Goal: Task Accomplishment & Management: Manage account settings

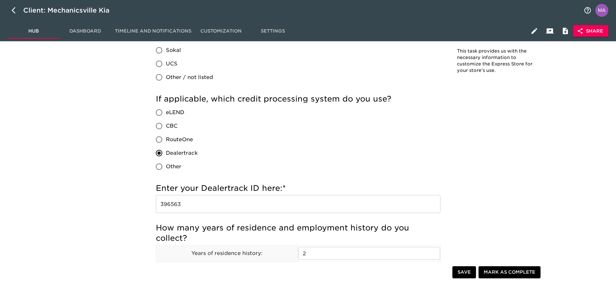
click at [14, 11] on icon "button" at bounding box center [16, 10] width 8 height 8
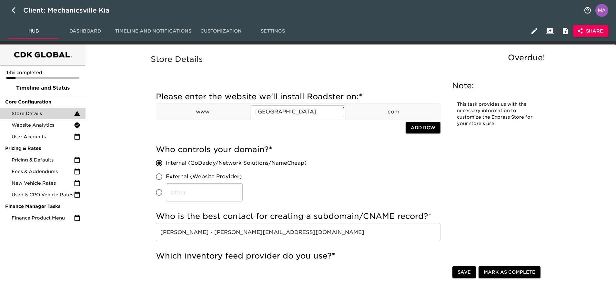
select select "10"
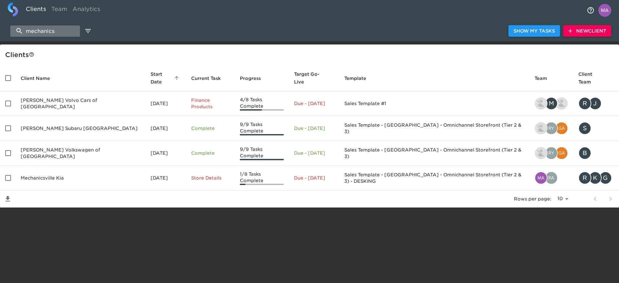
click at [52, 32] on input "mechanics" at bounding box center [45, 30] width 70 height 11
type input "m"
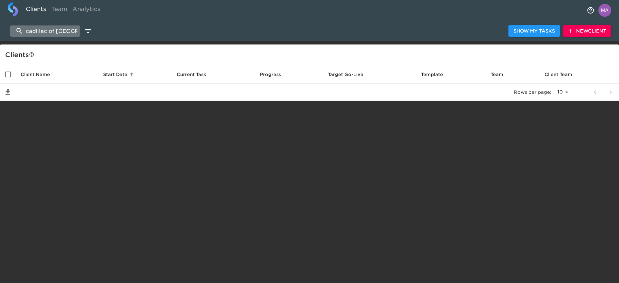
scroll to position [0, 6]
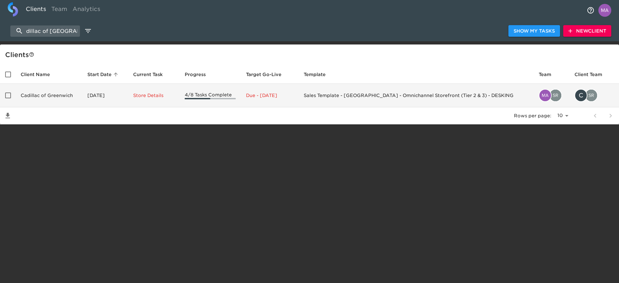
type input "cadillac of [GEOGRAPHIC_DATA]"
click at [33, 94] on td "Cadillac of Greenwich" at bounding box center [48, 96] width 67 height 24
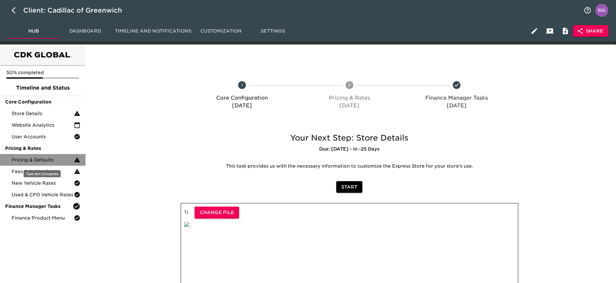
click at [41, 161] on span "Pricing & Defaults" at bounding box center [43, 160] width 62 height 6
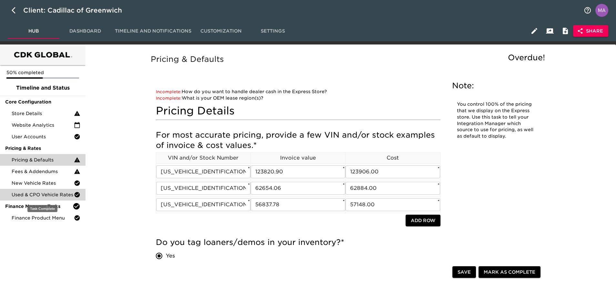
click at [53, 194] on span "Used & CPO Vehicle Rates" at bounding box center [43, 195] width 62 height 6
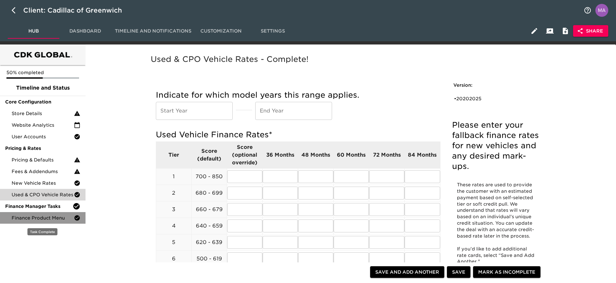
click at [53, 216] on span "Finance Product Menu" at bounding box center [43, 218] width 62 height 6
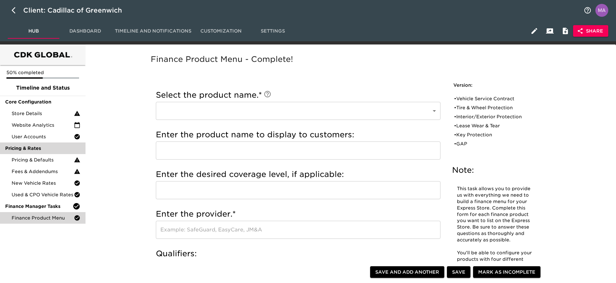
click at [48, 149] on span "Pricing & Rates" at bounding box center [42, 148] width 75 height 6
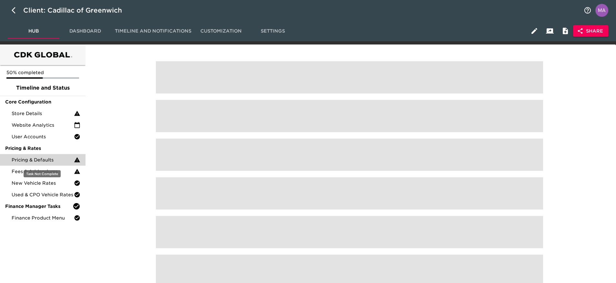
click at [49, 156] on div "Pricing & Defaults" at bounding box center [42, 160] width 85 height 12
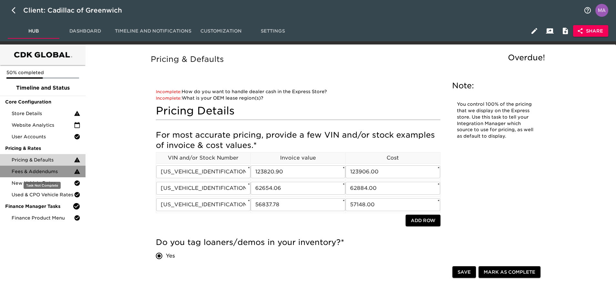
click at [56, 174] on span "Fees & Addendums" at bounding box center [43, 171] width 62 height 6
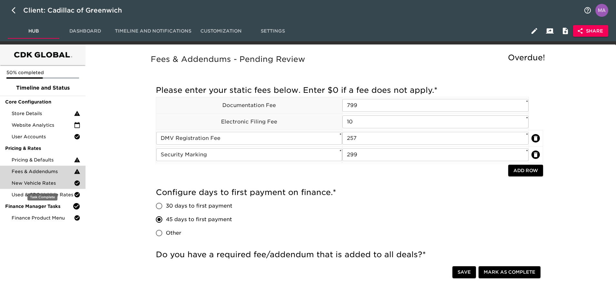
click at [51, 183] on span "New Vehicle Rates" at bounding box center [43, 183] width 62 height 6
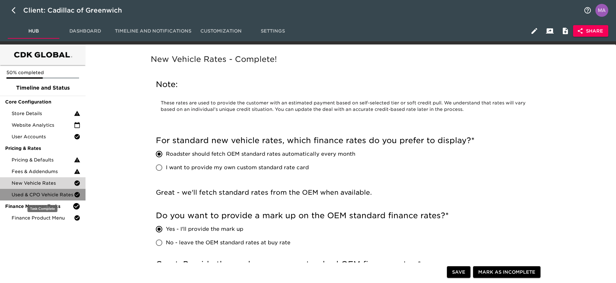
click at [51, 193] on span "Used & CPO Vehicle Rates" at bounding box center [43, 195] width 62 height 6
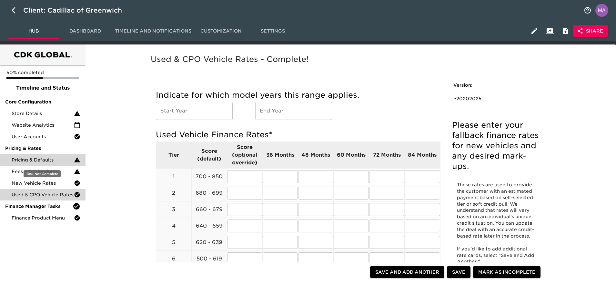
click at [57, 161] on span "Pricing & Defaults" at bounding box center [43, 160] width 62 height 6
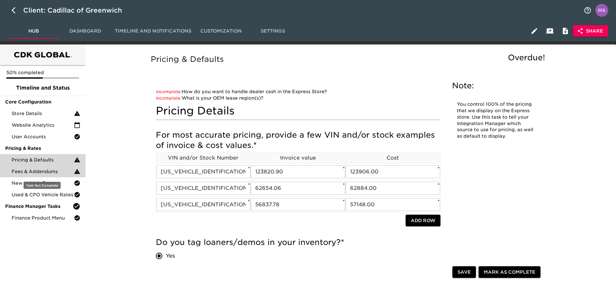
click at [44, 172] on span "Fees & Addendums" at bounding box center [43, 171] width 62 height 6
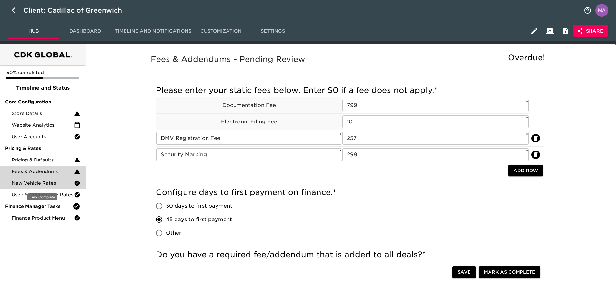
click at [51, 183] on span "New Vehicle Rates" at bounding box center [43, 183] width 62 height 6
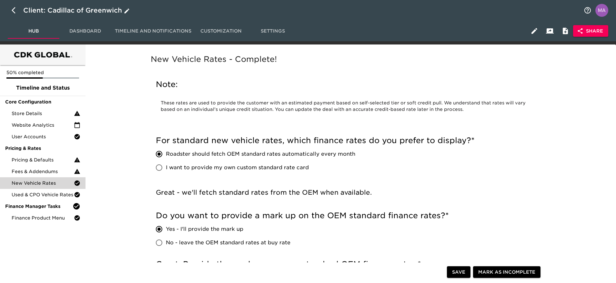
click at [11, 13] on button "button" at bounding box center [15, 10] width 15 height 15
select select "10"
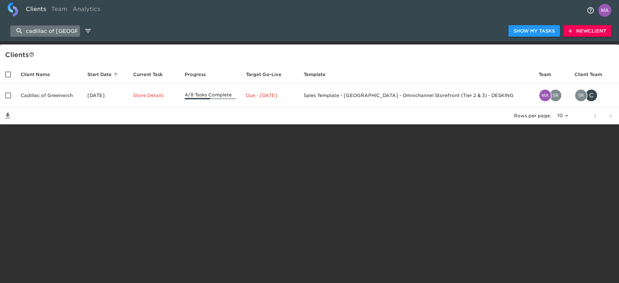
click at [54, 31] on input "cadillac of [GEOGRAPHIC_DATA]" at bounding box center [45, 30] width 70 height 11
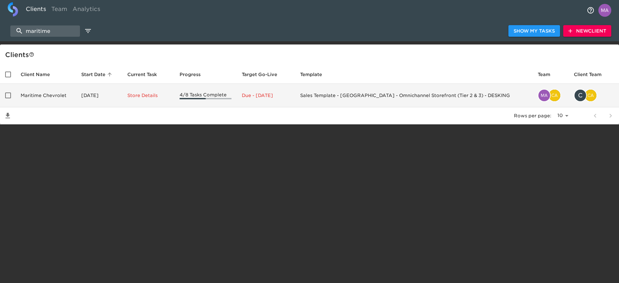
type input "maritime"
click at [12, 95] on input "enhanced table" at bounding box center [8, 96] width 14 height 14
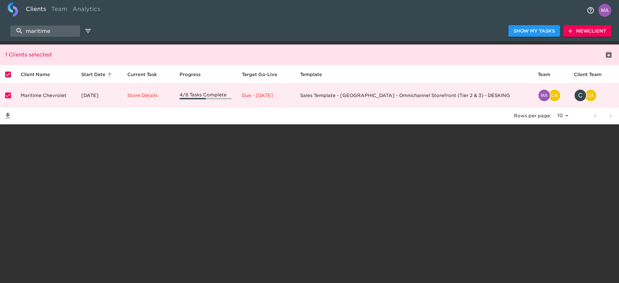
click at [10, 74] on input "enhanced table" at bounding box center [8, 75] width 14 height 14
checkbox input "false"
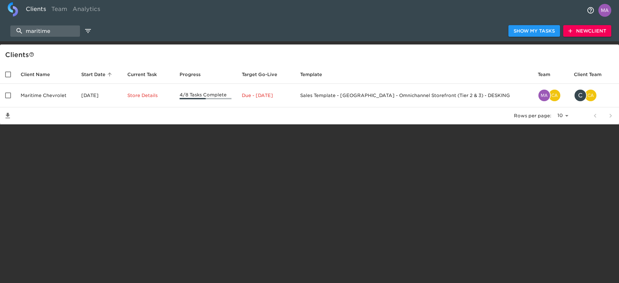
click at [67, 145] on html "Clients Team Analytics maritime Show My Tasks New Client Client s Client Name S…" at bounding box center [309, 72] width 619 height 145
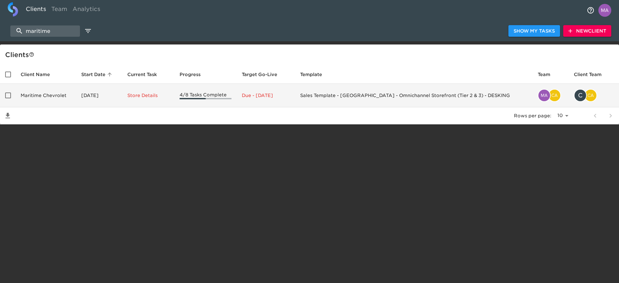
click at [58, 96] on td "Maritime Chevrolet" at bounding box center [45, 96] width 61 height 24
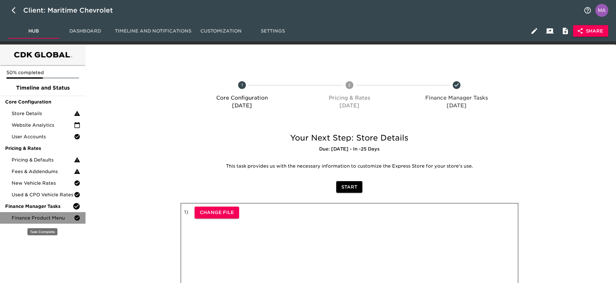
click at [41, 222] on div "Finance Product Menu" at bounding box center [42, 218] width 85 height 12
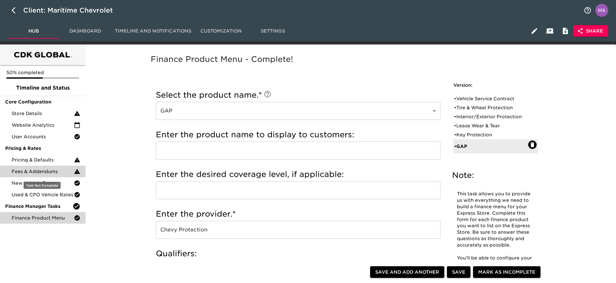
click at [49, 166] on div "Fees & Addendums" at bounding box center [42, 172] width 85 height 12
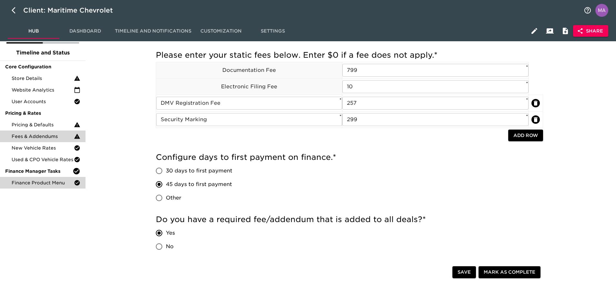
scroll to position [48, 0]
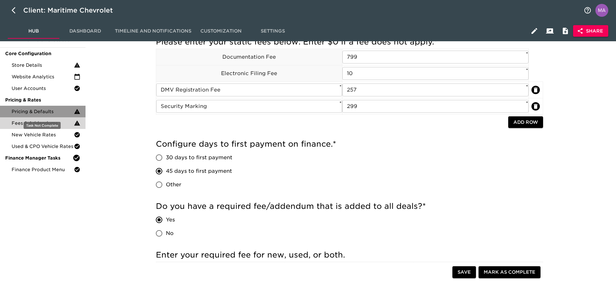
click at [54, 113] on span "Pricing & Defaults" at bounding box center [43, 111] width 62 height 6
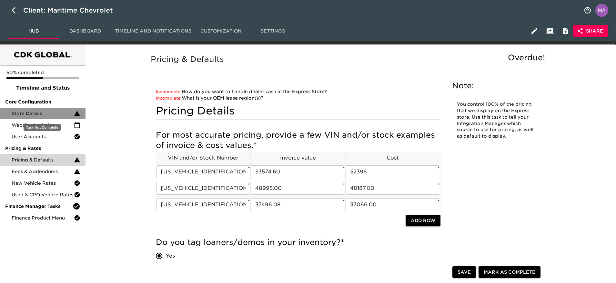
click at [48, 115] on span "Store Details" at bounding box center [43, 113] width 62 height 6
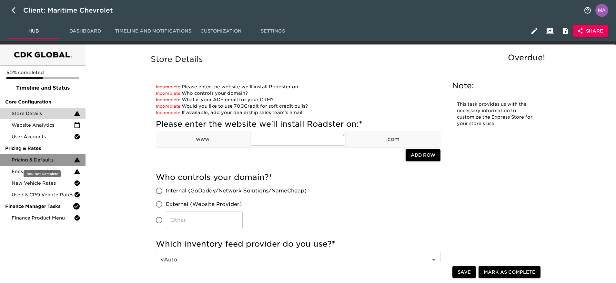
click at [53, 158] on span "Pricing & Defaults" at bounding box center [43, 160] width 62 height 6
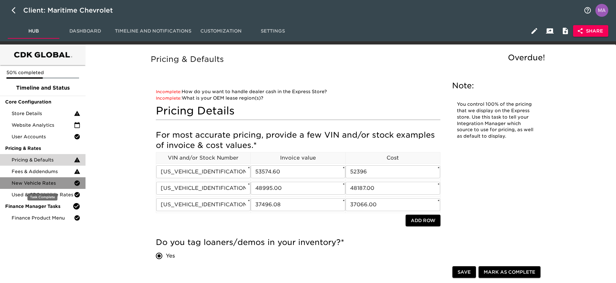
click at [62, 183] on span "New Vehicle Rates" at bounding box center [43, 183] width 62 height 6
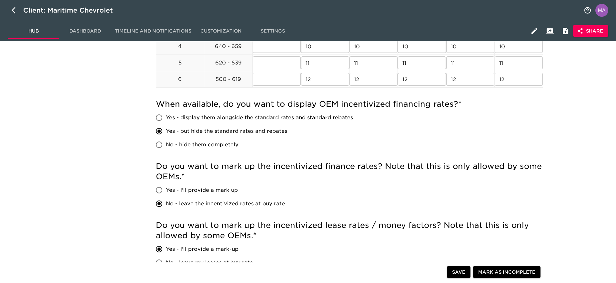
scroll to position [538, 0]
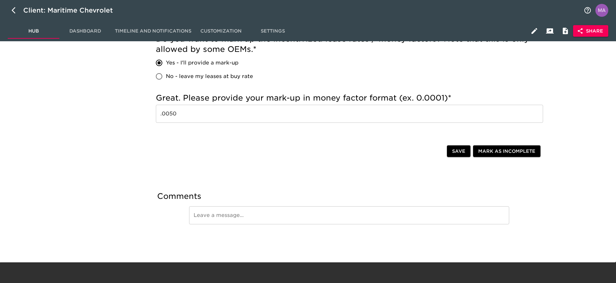
click at [193, 114] on input ".0050" at bounding box center [349, 114] width 387 height 18
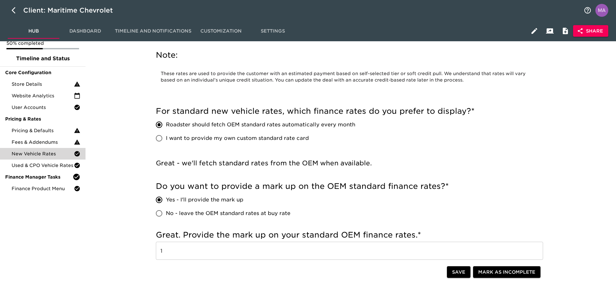
scroll to position [0, 0]
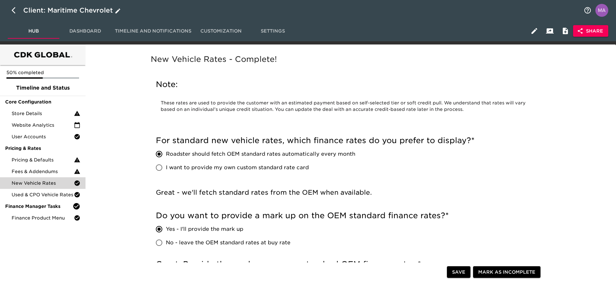
click at [15, 10] on icon "button" at bounding box center [16, 10] width 8 height 8
select select "10"
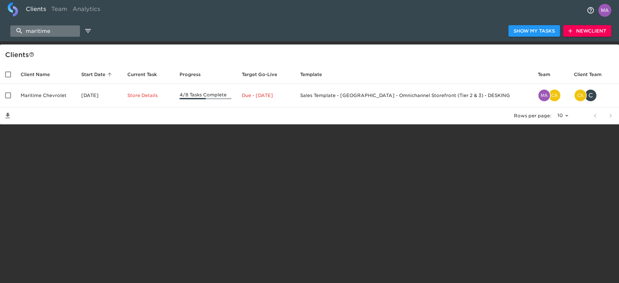
click at [54, 30] on input "maritime" at bounding box center [45, 30] width 70 height 11
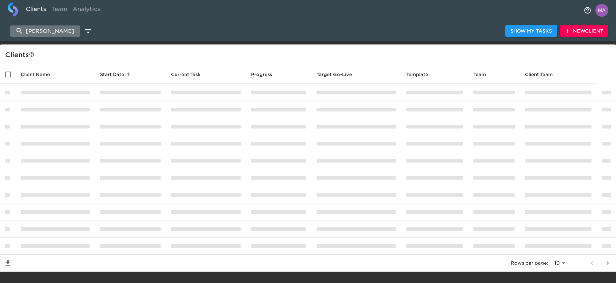
type input "[PERSON_NAME]"
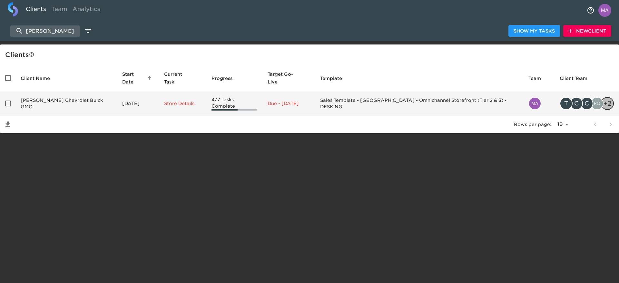
click at [41, 96] on td "[PERSON_NAME] Chevrolet Buick GMC" at bounding box center [66, 103] width 102 height 25
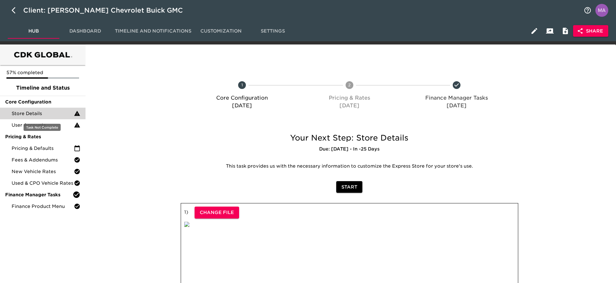
click at [42, 112] on span "Store Details" at bounding box center [43, 113] width 62 height 6
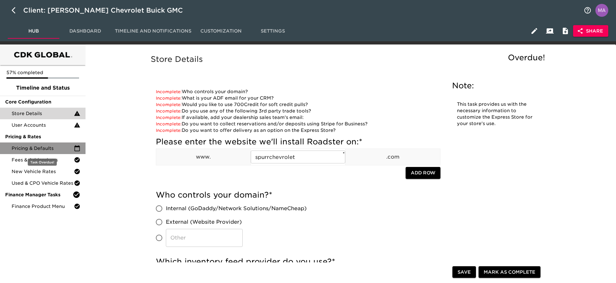
click at [34, 148] on span "Pricing & Defaults" at bounding box center [43, 148] width 62 height 6
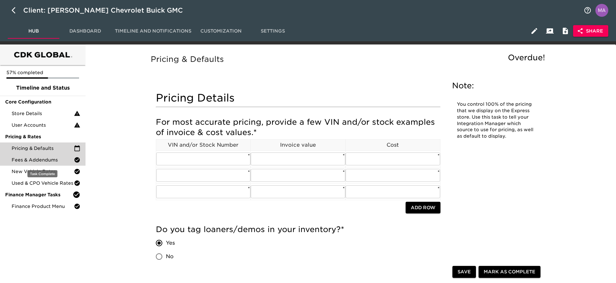
click at [37, 158] on span "Fees & Addendums" at bounding box center [43, 160] width 62 height 6
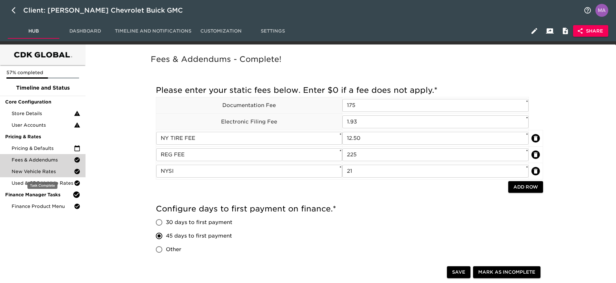
click at [54, 172] on span "New Vehicle Rates" at bounding box center [43, 171] width 62 height 6
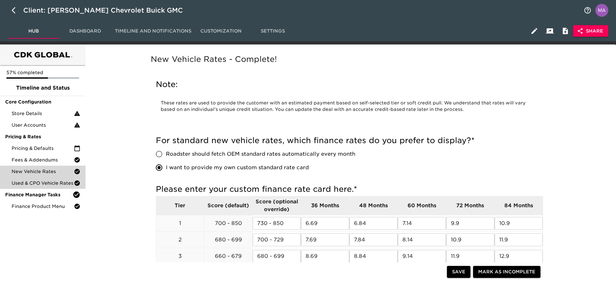
click at [48, 184] on span "Used & CPO Vehicle Rates" at bounding box center [43, 183] width 62 height 6
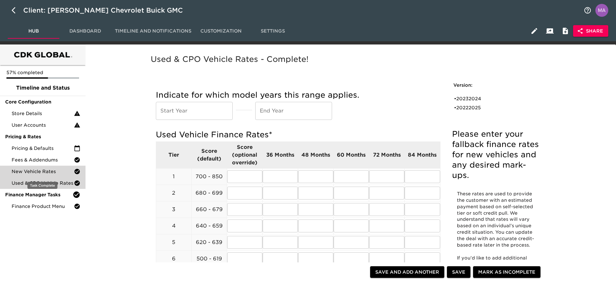
click at [52, 169] on span "New Vehicle Rates" at bounding box center [43, 171] width 62 height 6
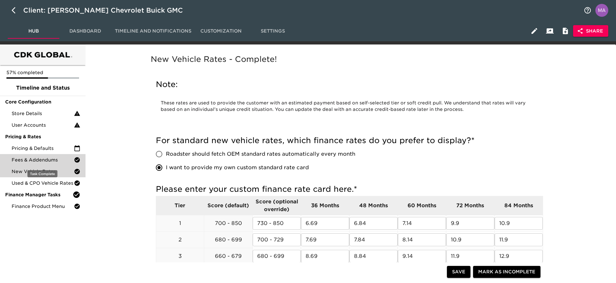
click at [53, 159] on span "Fees & Addendums" at bounding box center [43, 160] width 62 height 6
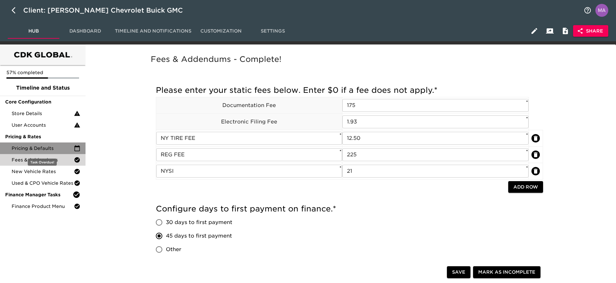
click at [49, 148] on span "Pricing & Defaults" at bounding box center [43, 148] width 62 height 6
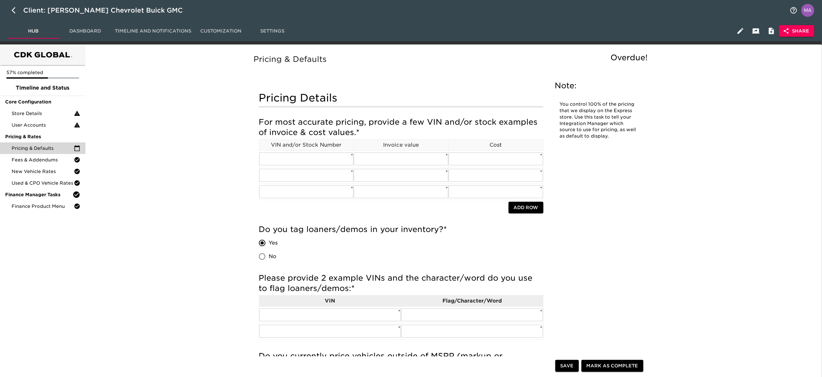
drag, startPoint x: 140, startPoint y: 94, endPoint x: 186, endPoint y: 125, distance: 56.0
click at [33, 112] on span "Store Details" at bounding box center [43, 113] width 62 height 6
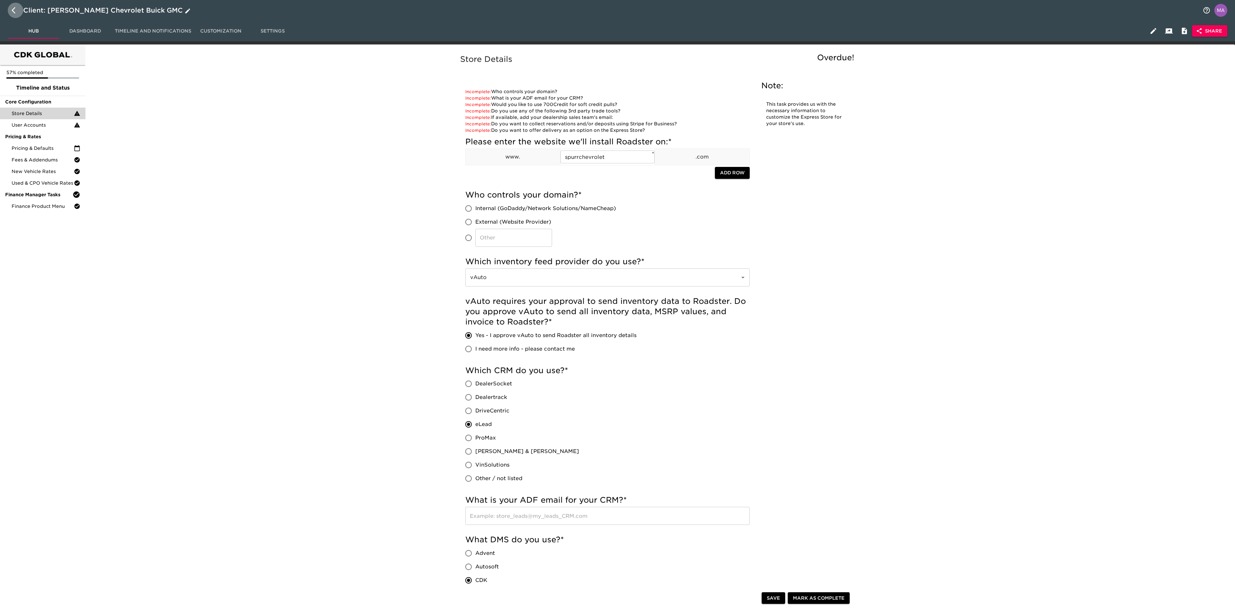
click at [15, 12] on icon "button" at bounding box center [16, 10] width 8 height 8
select select "10"
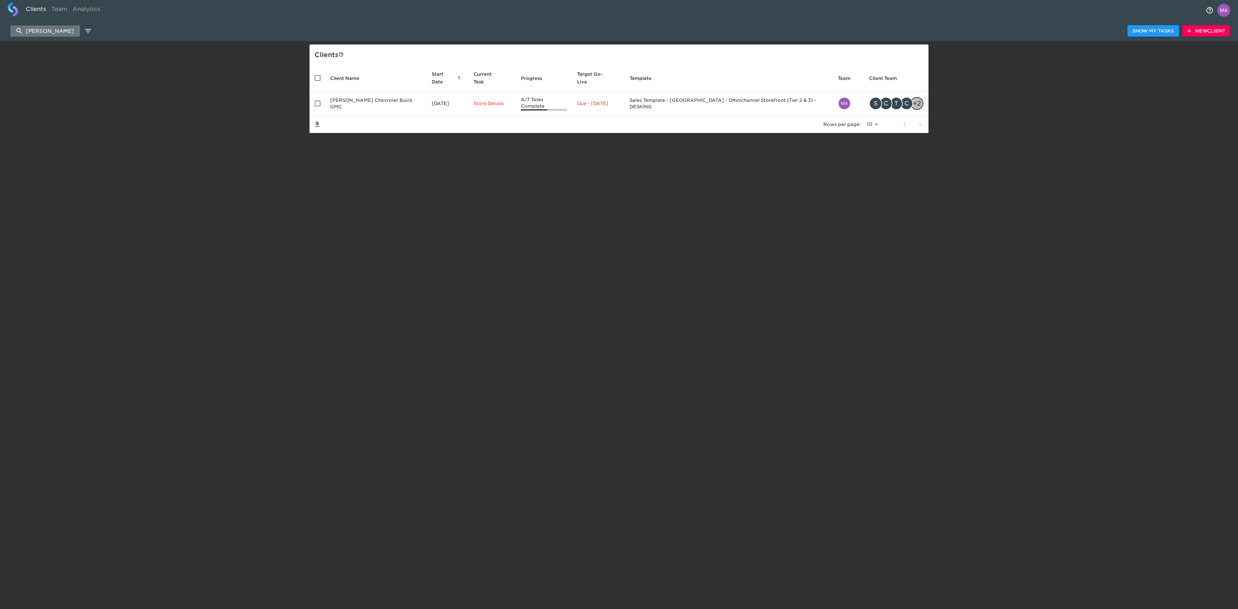
click at [66, 28] on input "[PERSON_NAME]" at bounding box center [45, 30] width 70 height 11
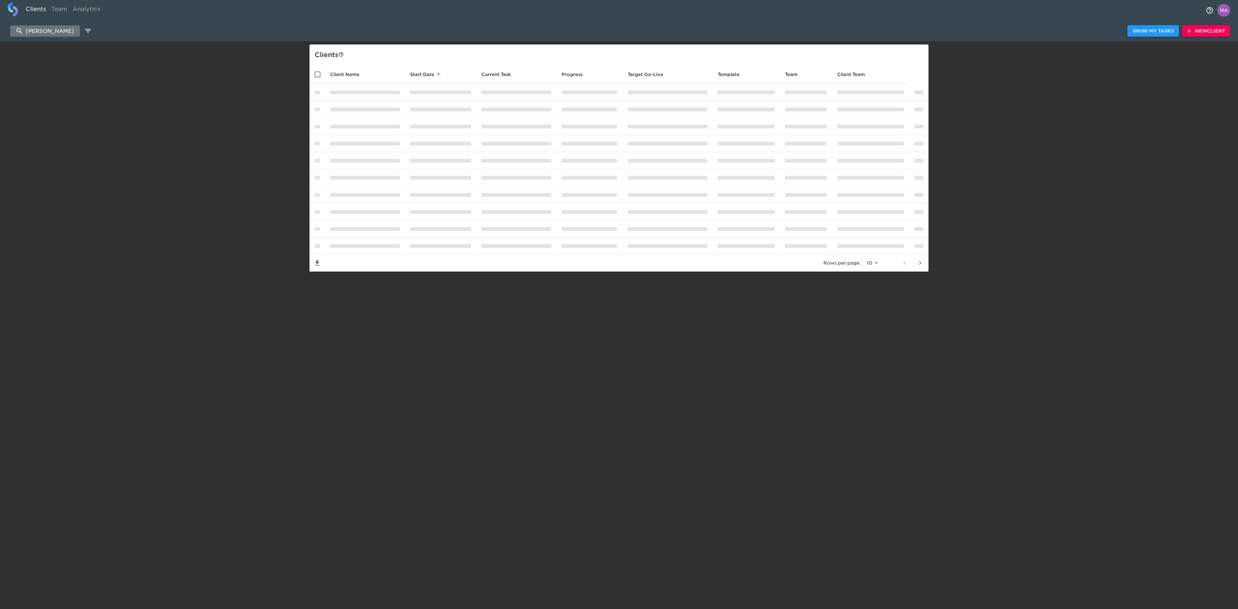
type input "[PERSON_NAME]"
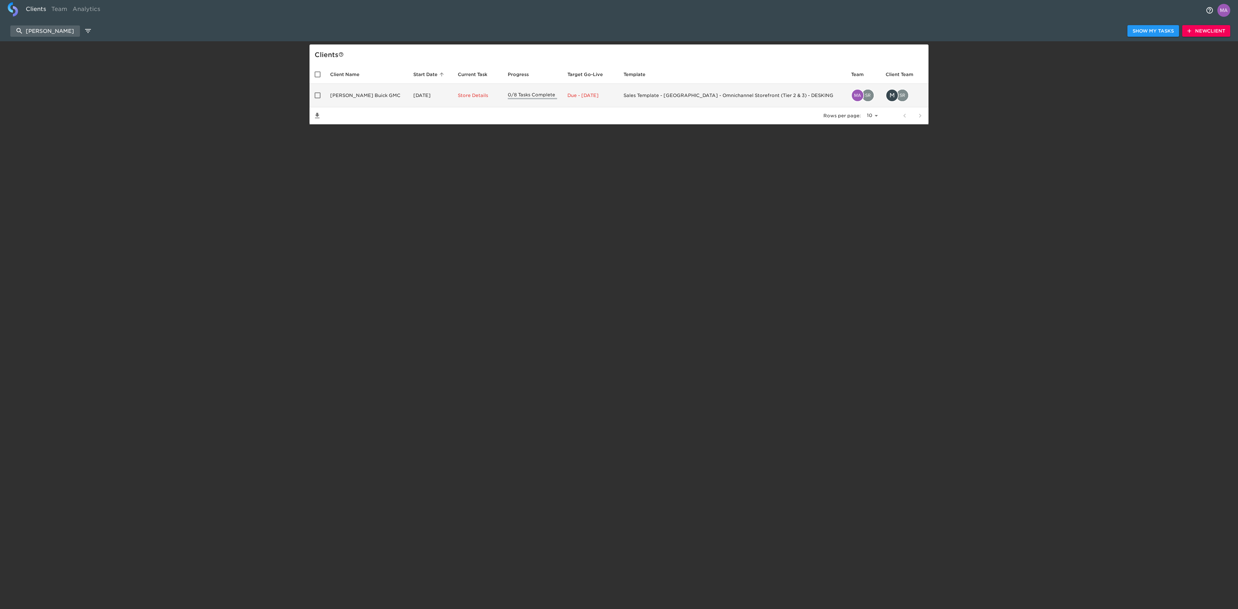
click at [386, 95] on td "[PERSON_NAME] Buick GMC" at bounding box center [366, 96] width 83 height 24
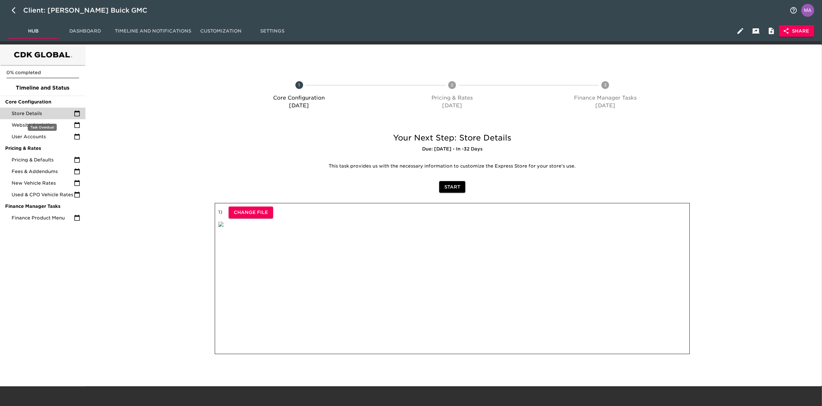
click at [44, 110] on span "Store Details" at bounding box center [43, 113] width 62 height 6
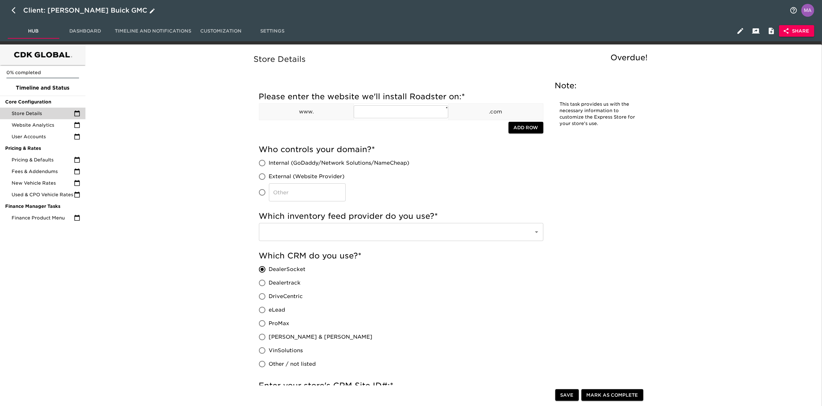
click at [11, 11] on button "button" at bounding box center [15, 10] width 15 height 15
select select "10"
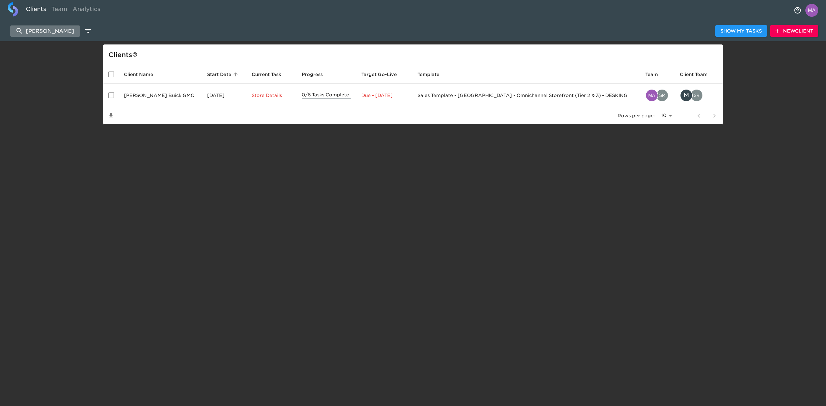
click at [60, 31] on input "[PERSON_NAME]" at bounding box center [45, 30] width 70 height 11
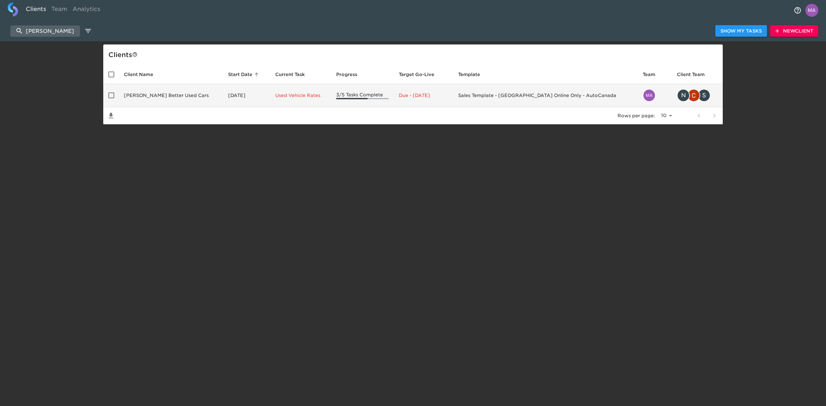
type input "[PERSON_NAME]"
click at [153, 97] on td "[PERSON_NAME] Better Used Cars" at bounding box center [171, 96] width 104 height 24
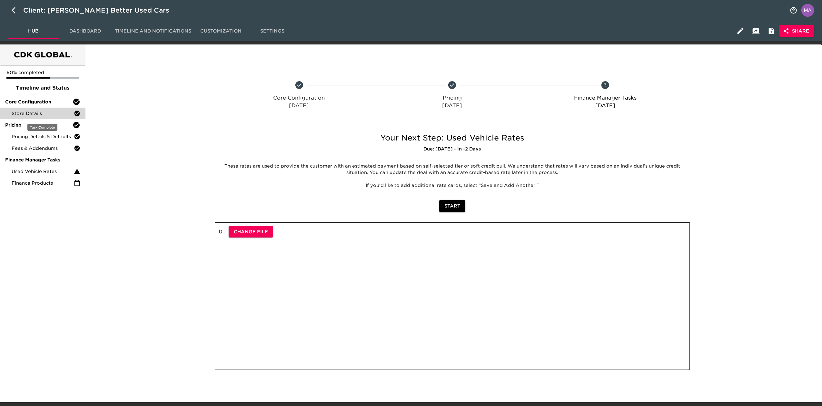
click at [51, 111] on span "Store Details" at bounding box center [43, 113] width 62 height 6
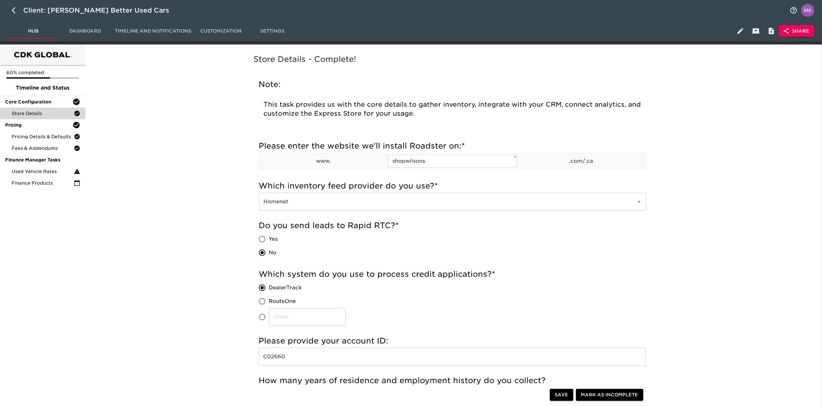
click at [42, 137] on span "Pricing Details & Defaults" at bounding box center [43, 137] width 62 height 6
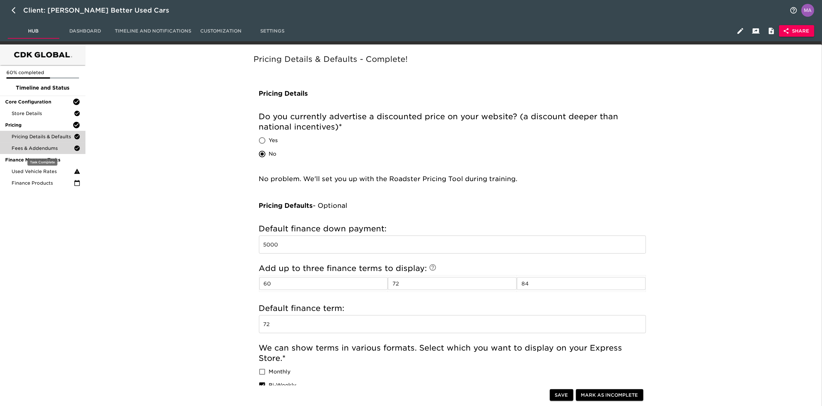
click at [60, 150] on span "Fees & Addendums" at bounding box center [43, 148] width 62 height 6
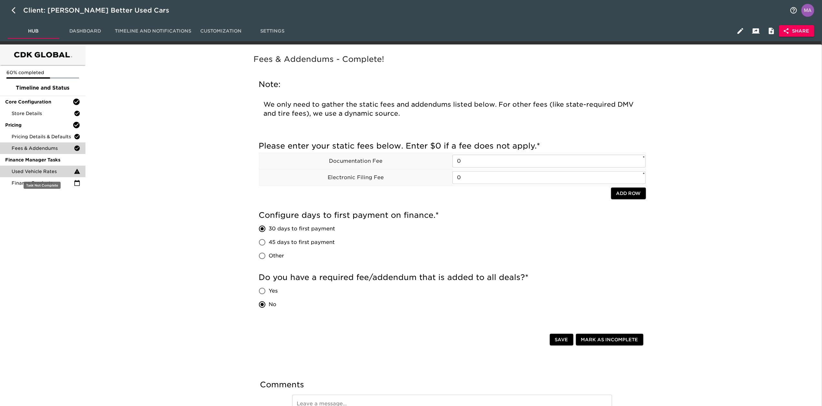
click at [55, 171] on span "Used Vehicle Rates" at bounding box center [43, 171] width 62 height 6
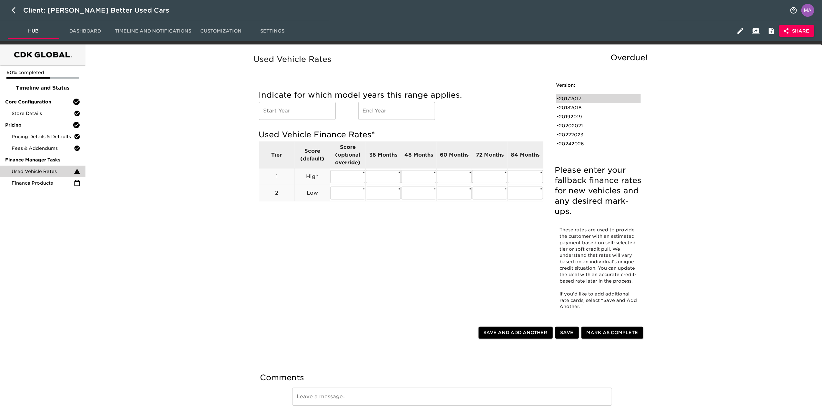
click at [576, 100] on div "• 20172017" at bounding box center [594, 98] width 74 height 6
type input "2017"
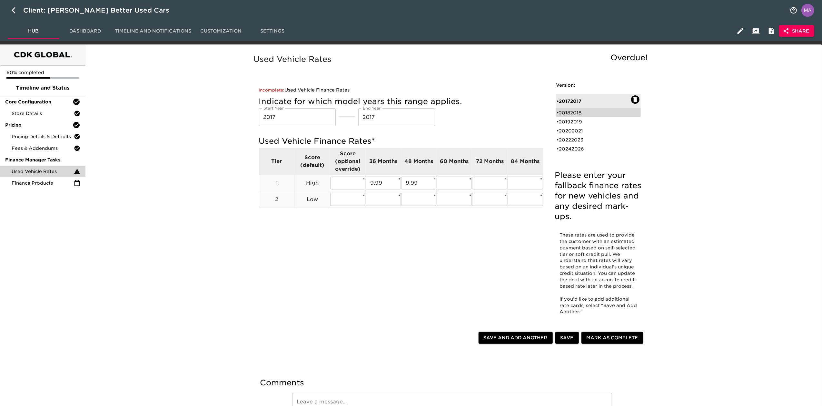
click at [574, 112] on div "• 20182018" at bounding box center [594, 113] width 74 height 6
type input "2018"
click at [574, 124] on div "• 20192019" at bounding box center [594, 122] width 74 height 6
type input "2019"
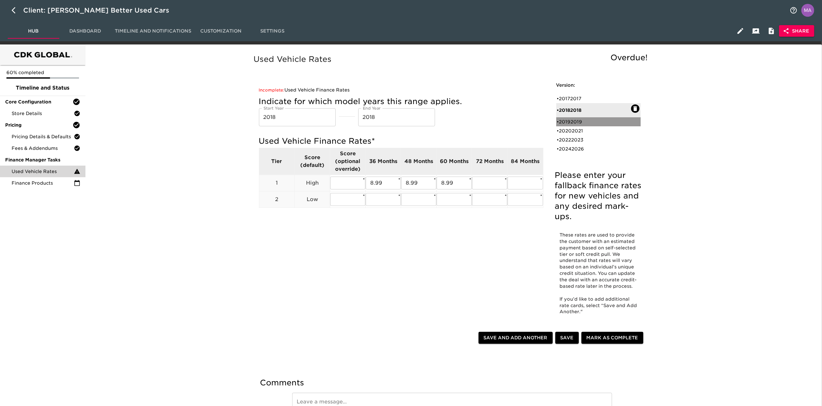
type input "2019"
click at [573, 130] on div "• 20202021" at bounding box center [594, 131] width 74 height 6
type input "2020"
type input "2021"
click at [574, 139] on div "• 20222023" at bounding box center [594, 140] width 74 height 6
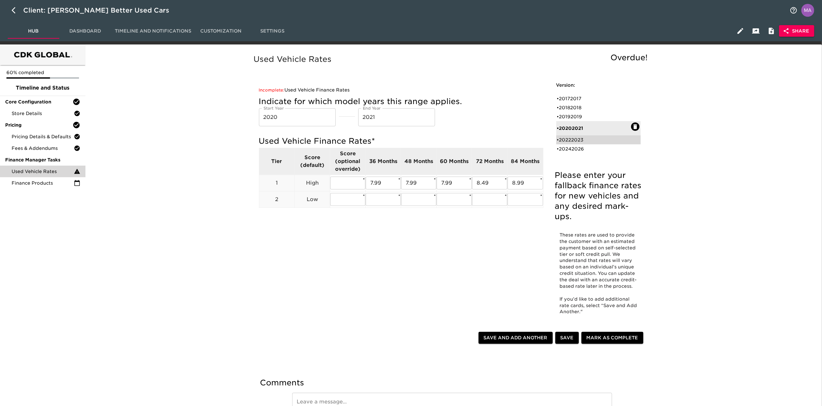
type input "2022"
type input "2023"
click at [574, 155] on ul "• 20172017 • 20182018 • 20192019 • 20202021 • 20222023 • 20242026" at bounding box center [598, 124] width 84 height 64
click at [574, 150] on div "• 20242026" at bounding box center [594, 149] width 74 height 6
type input "2024"
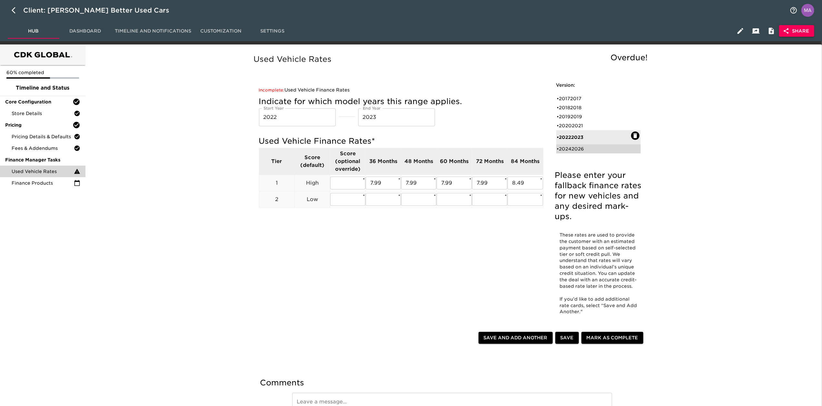
type input "2026"
click at [573, 96] on div "• 20172017" at bounding box center [594, 98] width 74 height 6
type input "2017"
click at [158, 135] on div "Used Vehicle Rates Overdue! Please enter your fallback finance rates for new ve…" at bounding box center [452, 244] width 732 height 393
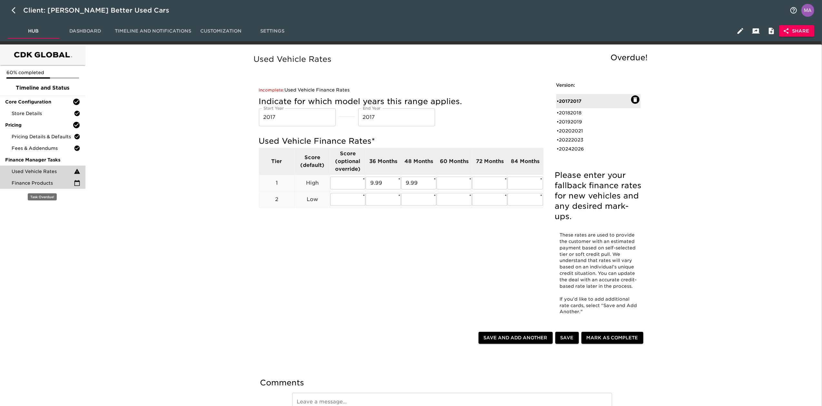
click at [45, 183] on span "Finance Products" at bounding box center [43, 183] width 62 height 6
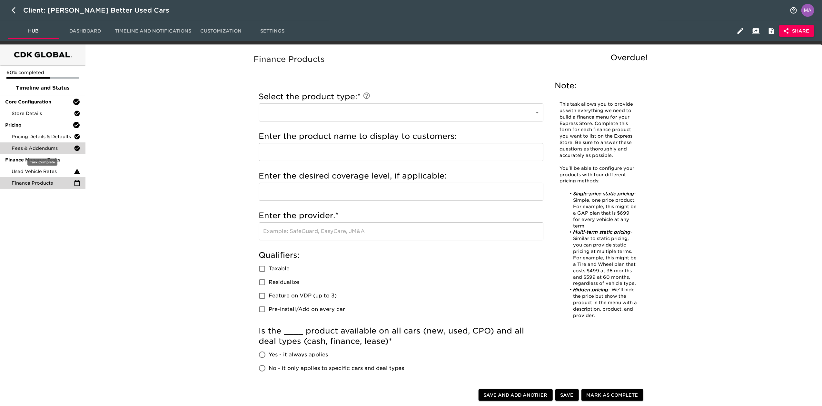
click at [41, 145] on span "Fees & Addendums" at bounding box center [43, 148] width 62 height 6
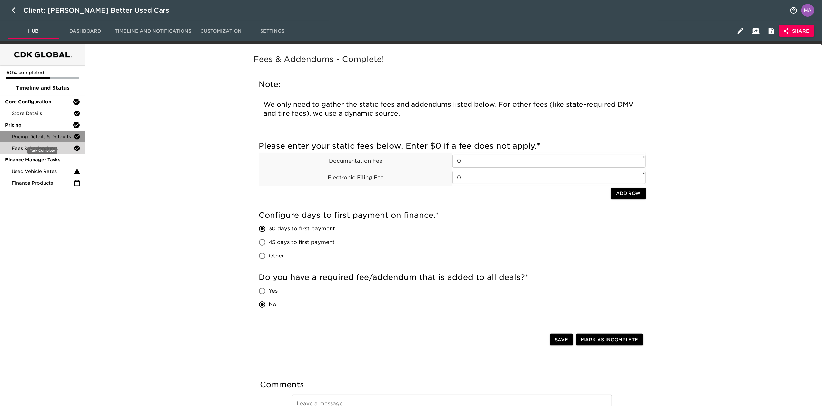
click at [42, 137] on span "Pricing Details & Defaults" at bounding box center [43, 137] width 62 height 6
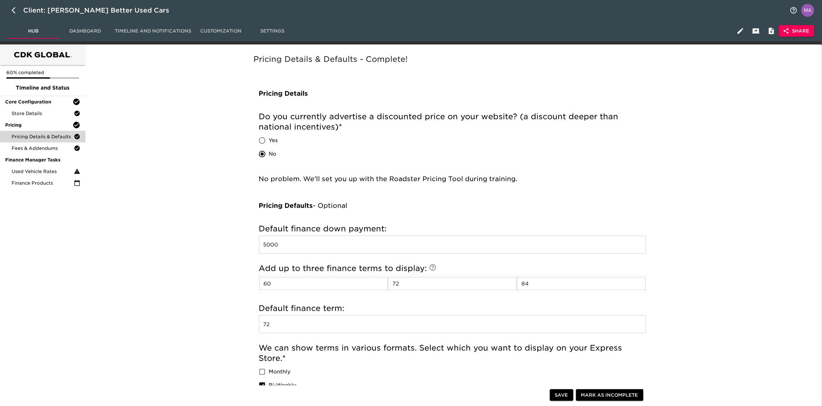
click at [170, 146] on div "Pricing Details & Defaults - Complete! Pricing Details Do you currently adverti…" at bounding box center [452, 317] width 732 height 538
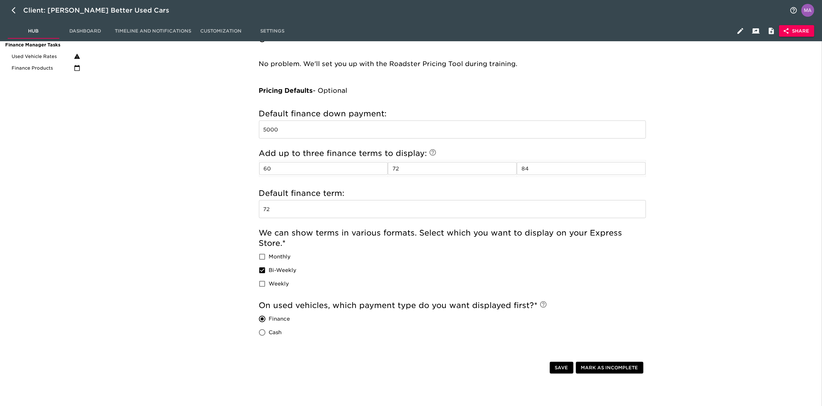
scroll to position [129, 0]
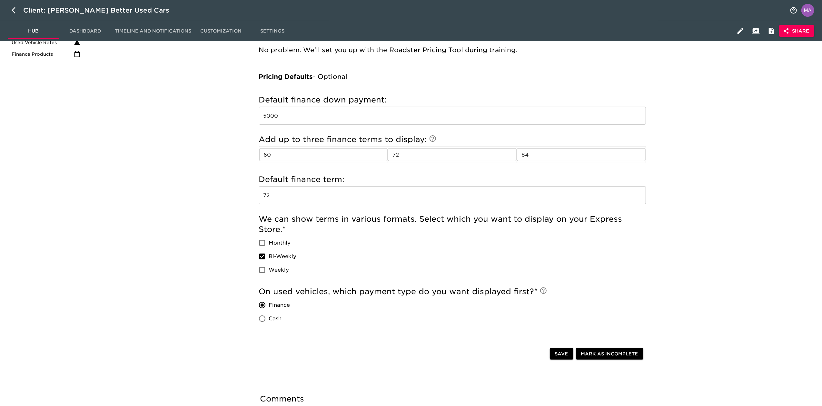
click at [173, 222] on div "Pricing Details & Defaults - Complete! Pricing Details Do you currently adverti…" at bounding box center [452, 188] width 732 height 538
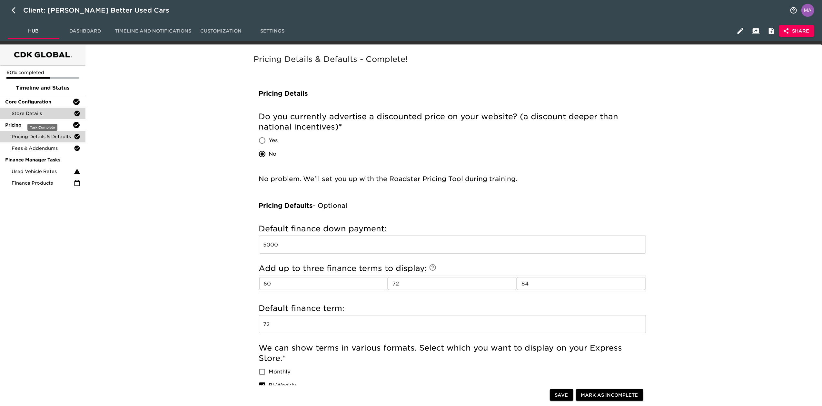
click at [57, 111] on span "Store Details" at bounding box center [43, 113] width 62 height 6
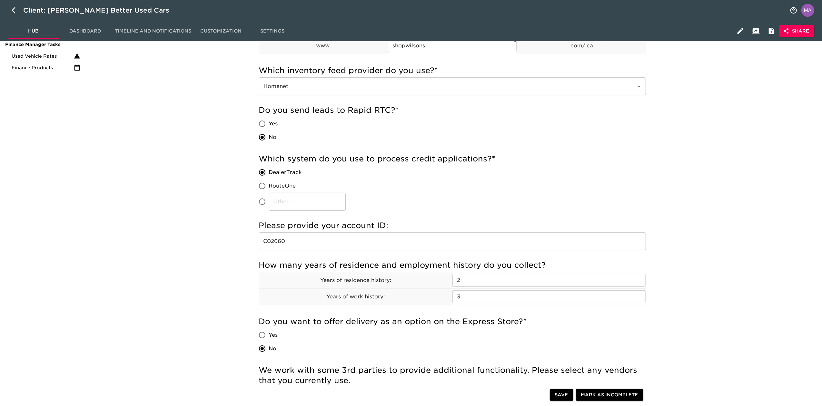
scroll to position [88, 0]
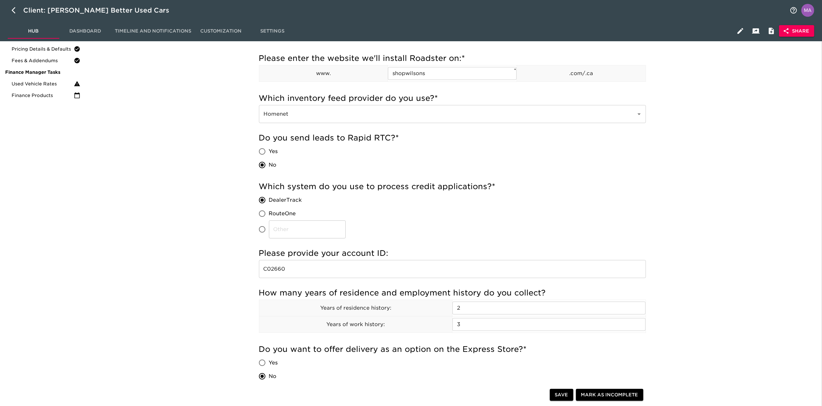
click at [225, 283] on div "Store Details - Complete! Note: This task provides us with the core details to …" at bounding box center [452, 363] width 732 height 804
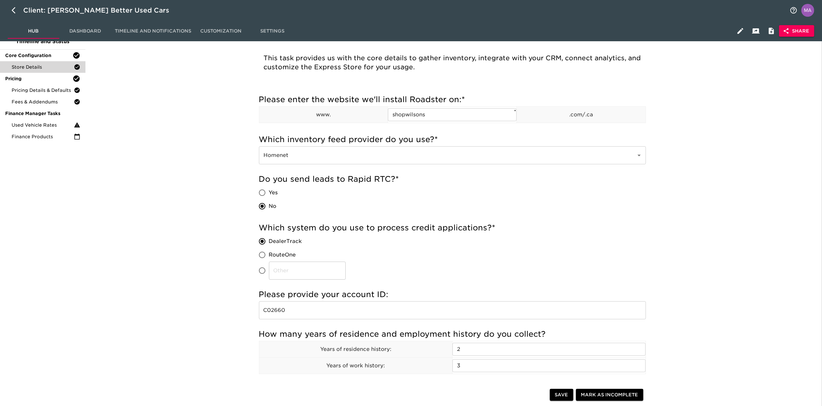
scroll to position [0, 0]
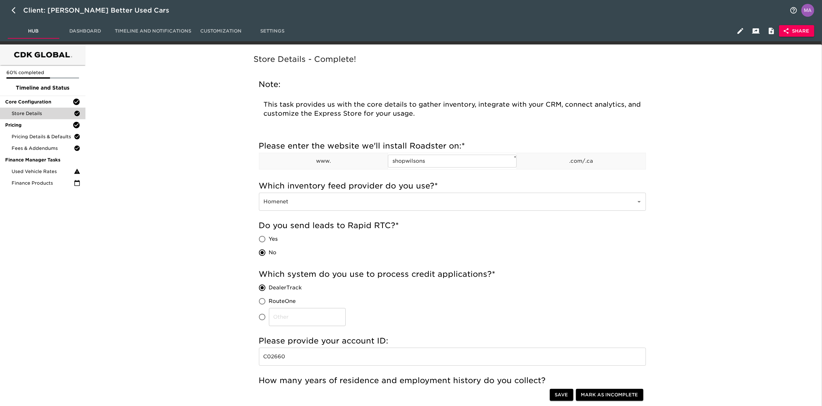
click at [15, 12] on icon "button" at bounding box center [16, 10] width 8 height 8
select select "10"
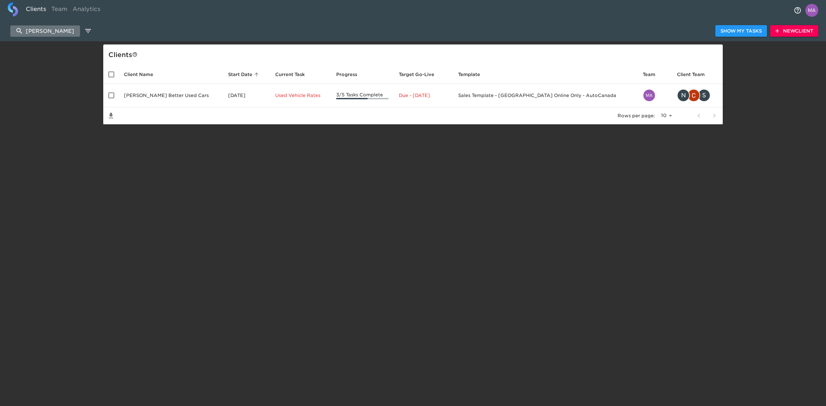
click at [64, 29] on input "[PERSON_NAME]" at bounding box center [45, 30] width 70 height 11
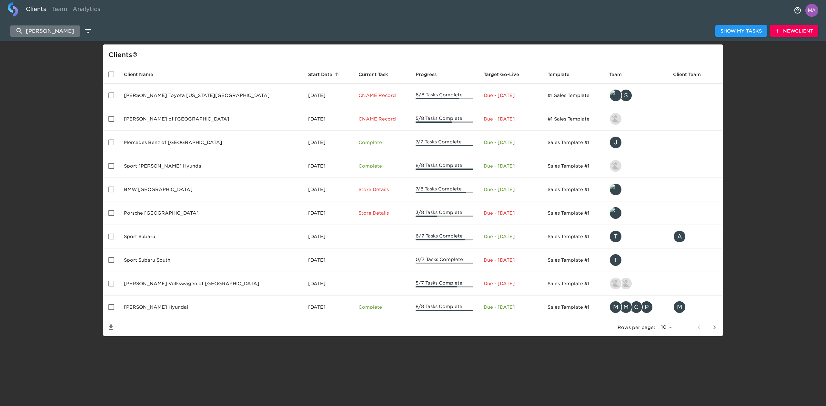
type input "[PERSON_NAME]"
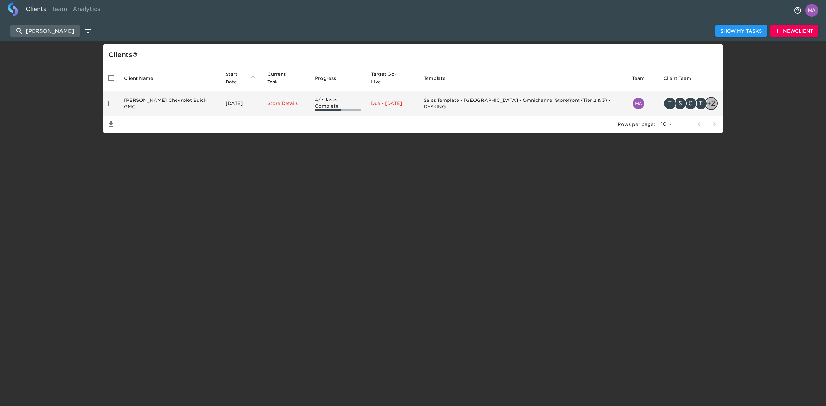
click at [155, 91] on td "[PERSON_NAME] Chevrolet Buick GMC" at bounding box center [170, 103] width 102 height 25
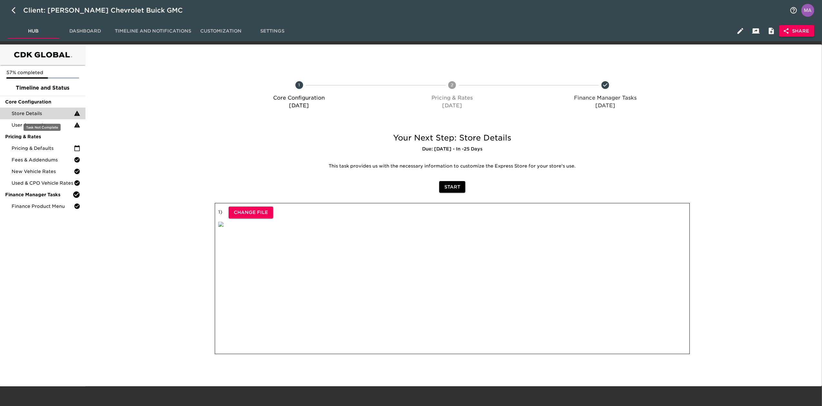
click at [11, 109] on div "Store Details" at bounding box center [42, 114] width 85 height 12
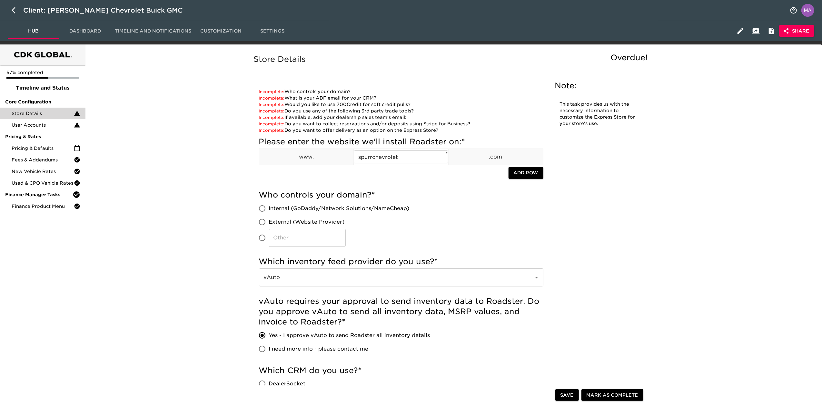
drag, startPoint x: 201, startPoint y: 234, endPoint x: 174, endPoint y: 122, distance: 115.4
click at [56, 128] on span "User Accounts" at bounding box center [43, 125] width 62 height 6
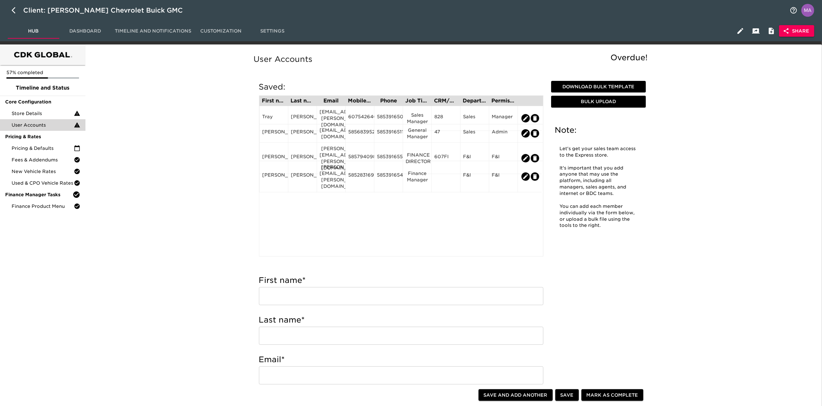
click at [54, 149] on span "Pricing & Defaults" at bounding box center [43, 148] width 62 height 6
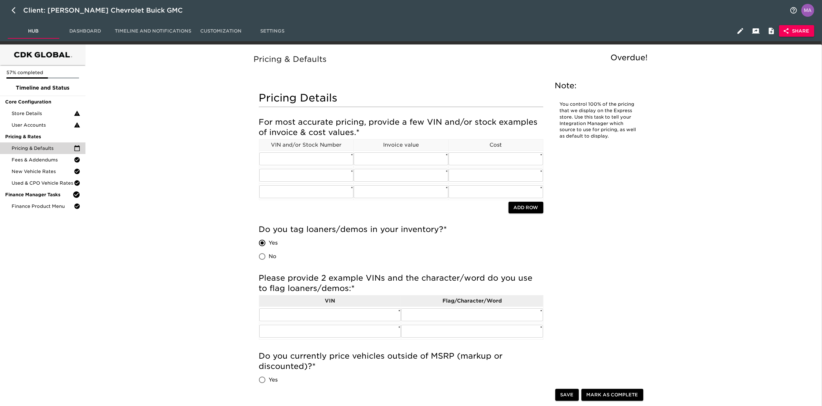
click at [272, 155] on input "text" at bounding box center [306, 159] width 94 height 13
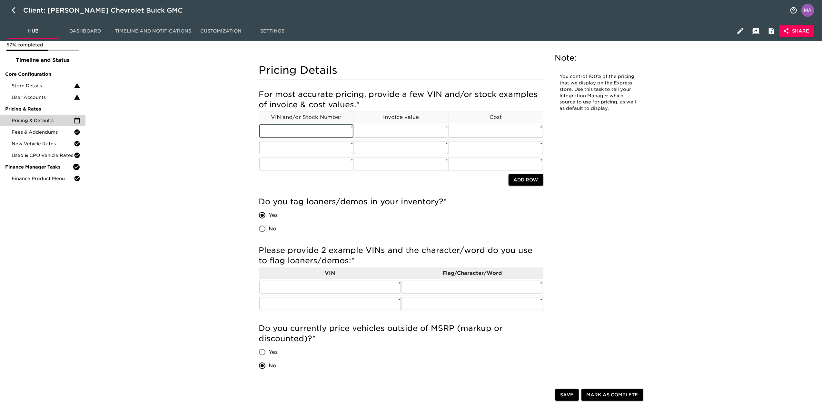
scroll to position [43, 0]
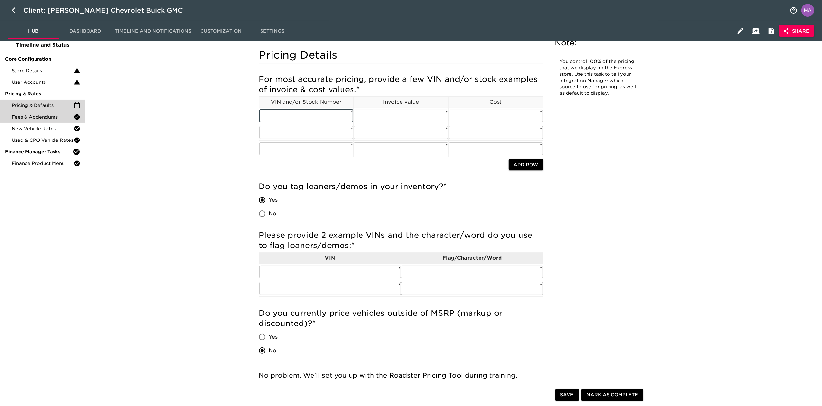
click at [63, 116] on span "Fees & Addendums" at bounding box center [43, 117] width 62 height 6
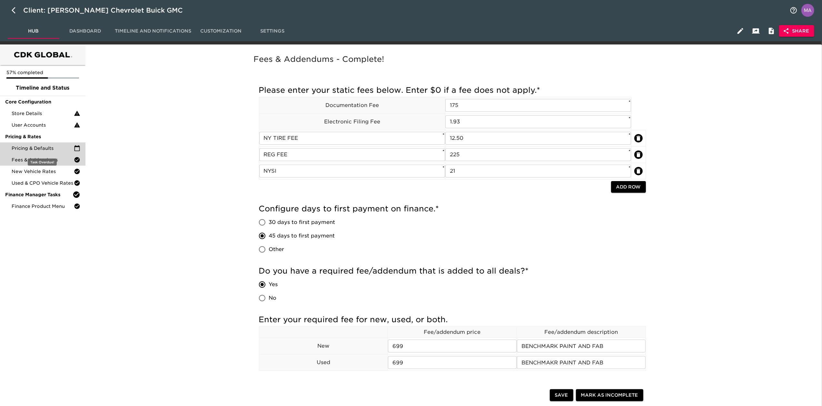
click at [54, 150] on span "Pricing & Defaults" at bounding box center [43, 148] width 62 height 6
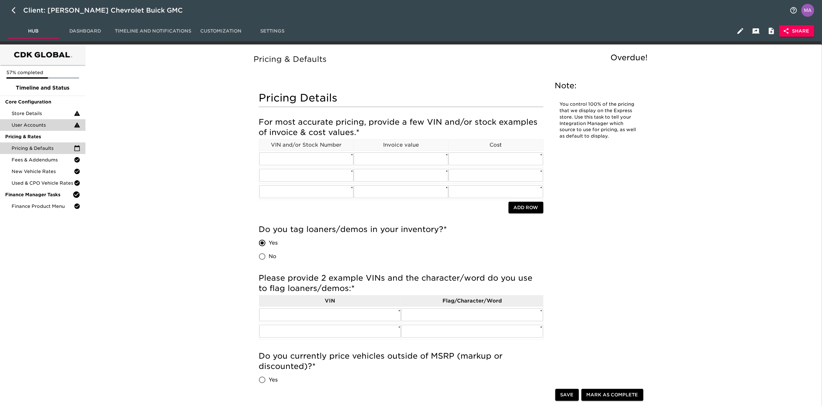
click at [46, 120] on div "User Accounts" at bounding box center [42, 125] width 85 height 12
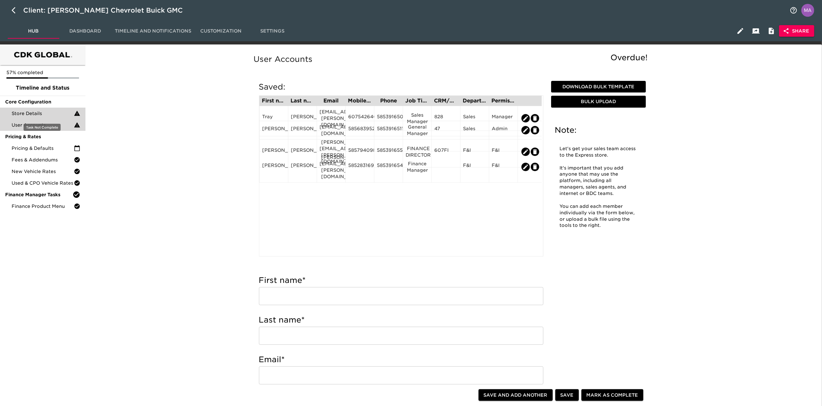
click at [46, 114] on span "Store Details" at bounding box center [43, 113] width 62 height 6
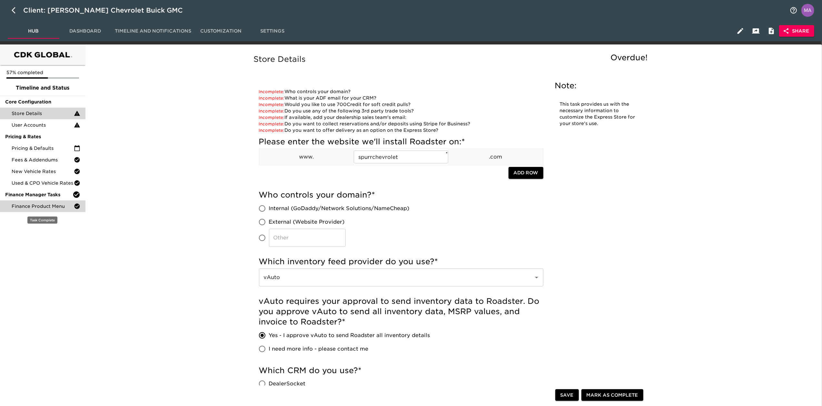
click at [21, 205] on span "Finance Product Menu" at bounding box center [43, 206] width 62 height 6
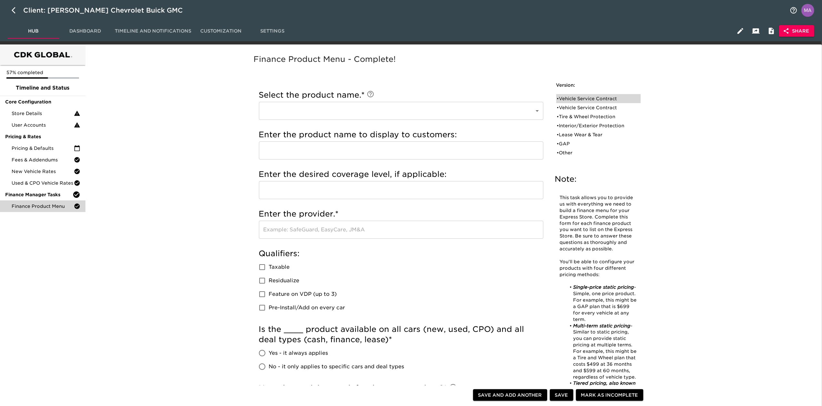
click at [595, 97] on div "• Vehicle Service Contract" at bounding box center [594, 98] width 74 height 6
type input "Vehicle Service Contract"
type input "DOWC VSC"
type input "LEVEL 4"
type input "DOWC"
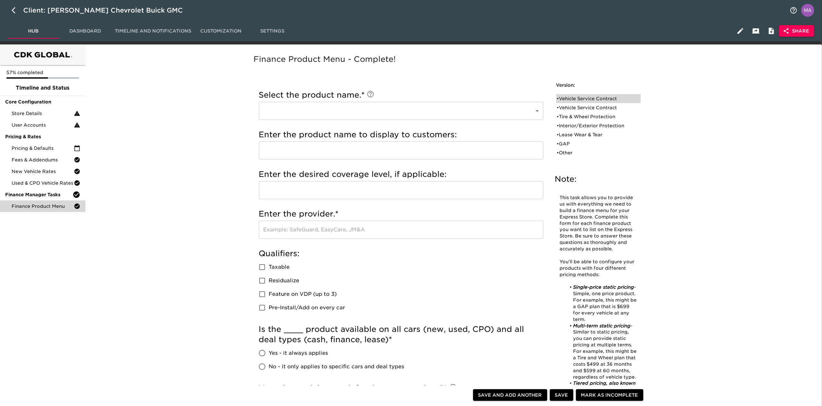
checkbox input "true"
radio input "true"
checkbox input "true"
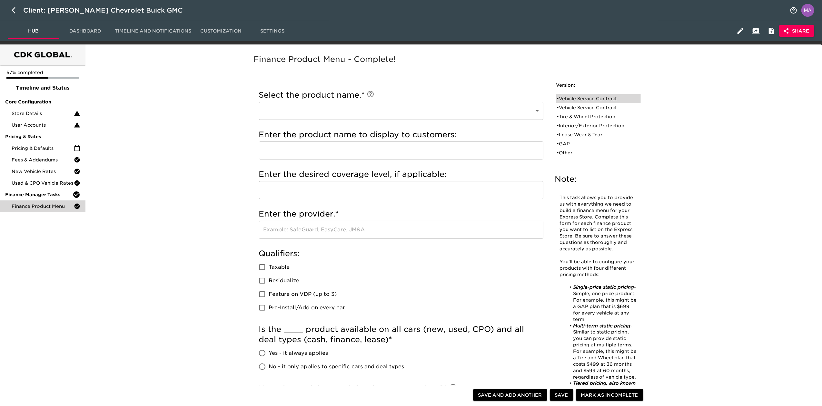
checkbox input "true"
radio input "true"
type input "24124"
radio input "true"
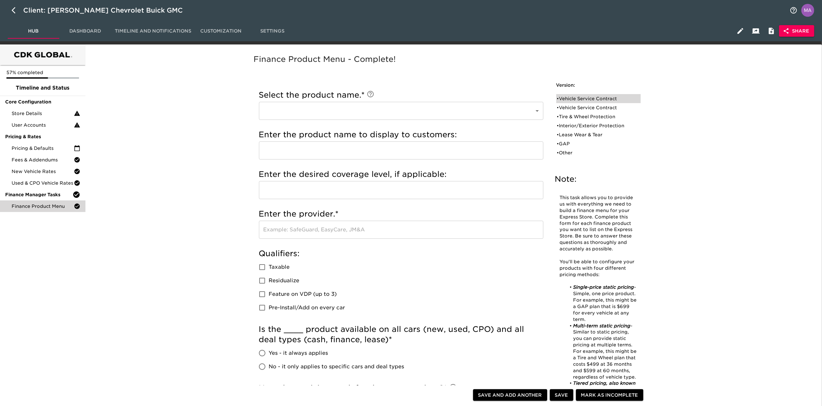
type input "2000"
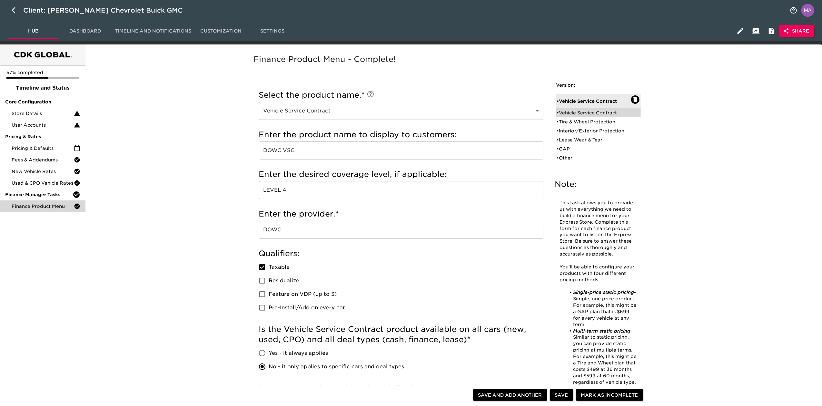
click at [597, 112] on div "• Vehicle Service Contract" at bounding box center [594, 113] width 74 height 6
type input "GM VSC"
type input "PLATINUM"
type input "GM"
checkbox input "true"
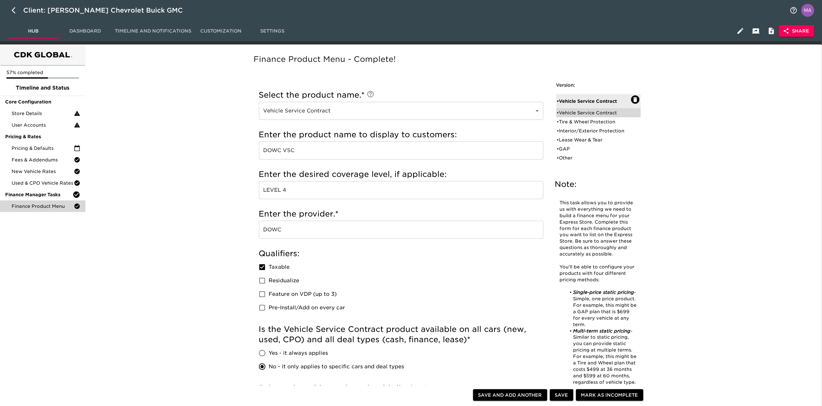
radio input "true"
checkbox input "true"
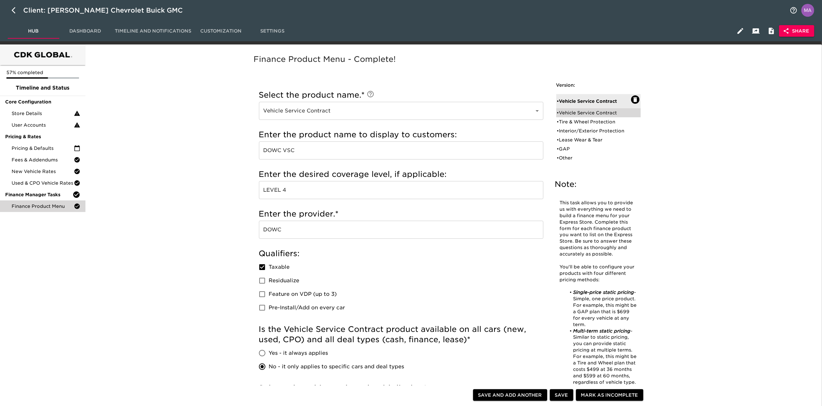
checkbox input "true"
radio input "true"
type input "311963"
radio input "true"
click at [597, 122] on div "• Tire & Wheel Protection" at bounding box center [594, 122] width 74 height 6
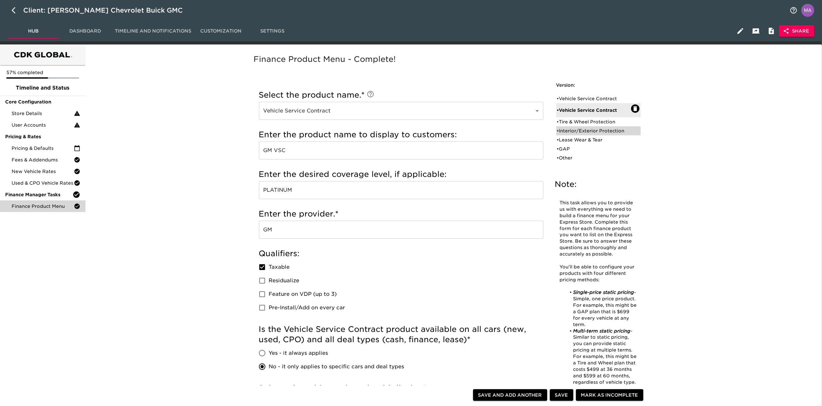
type input "Tire & Wheel Protection"
type input "TIRE & WHEEL PROTECTION"
type input "6T"
type input "TIRE WISE"
checkbox input "true"
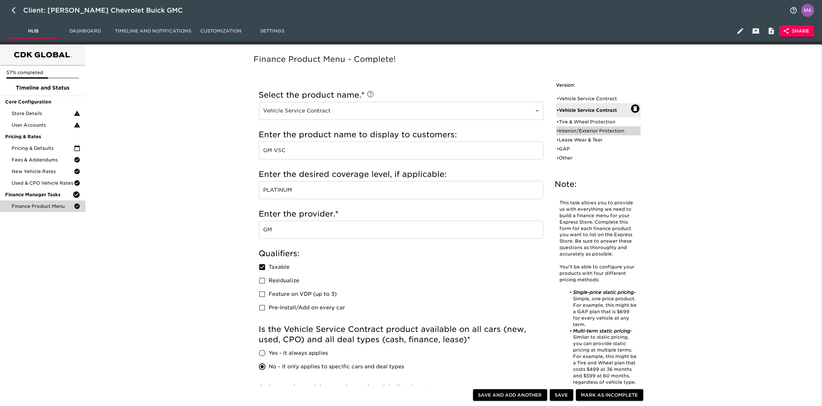
radio input "true"
checkbox input "true"
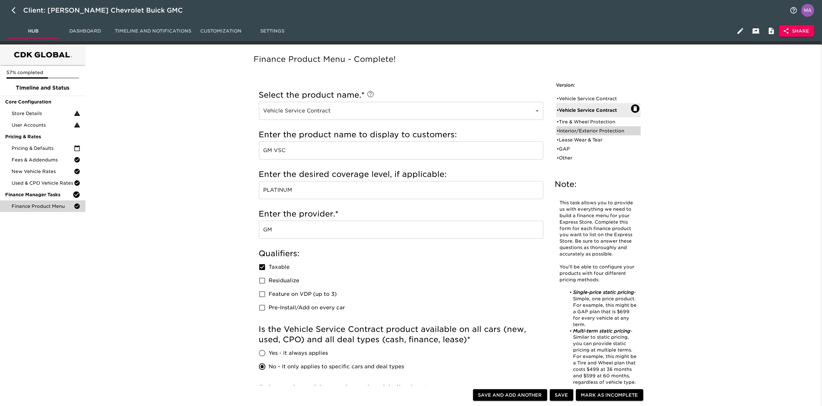
checkbox input "true"
radio input "true"
radio input "false"
click at [598, 129] on div "• Interior/Exterior Protection" at bounding box center [594, 131] width 74 height 6
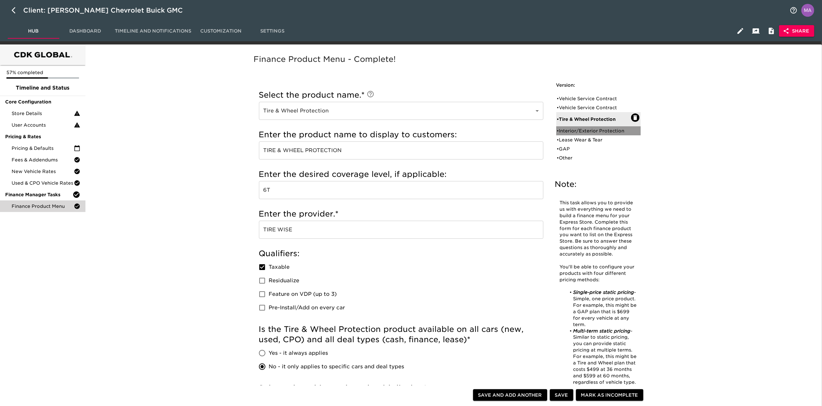
type input "Interior/Exterior Protection"
type input "BENCHMARK PAINT AND FAB"
type input "BENCHMARK"
checkbox input "true"
radio input "true"
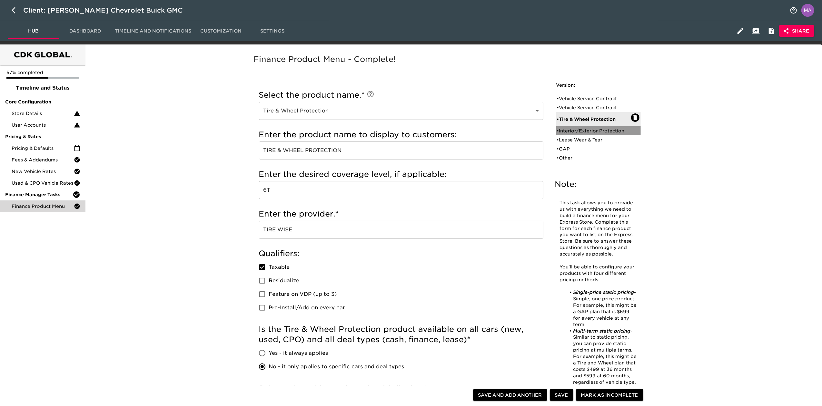
radio input "false"
checkbox input "false"
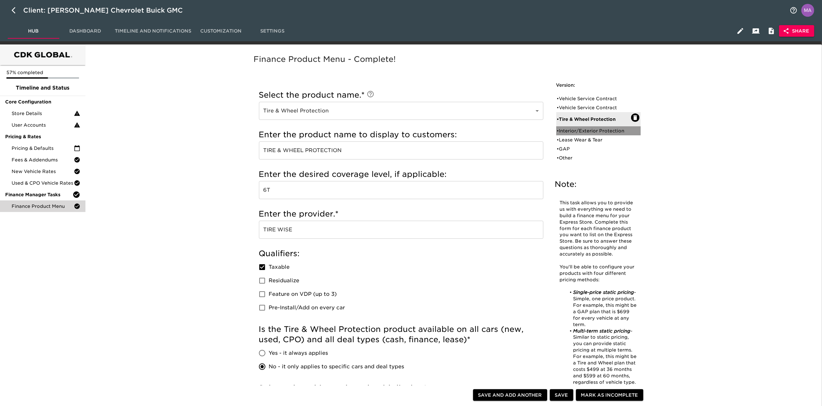
checkbox input "false"
radio input "true"
click at [596, 134] on div "• Interior/Exterior Protection" at bounding box center [598, 128] width 84 height 14
click at [595, 138] on div "• Lease Wear & Tear" at bounding box center [594, 140] width 74 height 6
type input "Lease Wear & Tear"
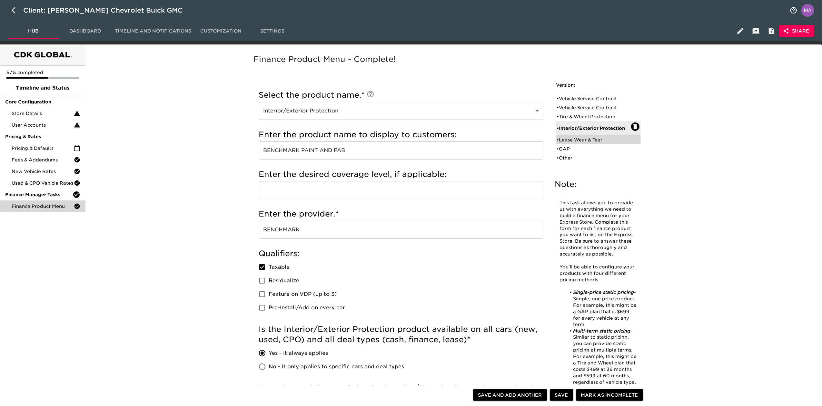
type input "ASSURANT LEASE WEAR AND TEAR"
type input "ASSURANT"
checkbox input "true"
radio input "false"
radio input "true"
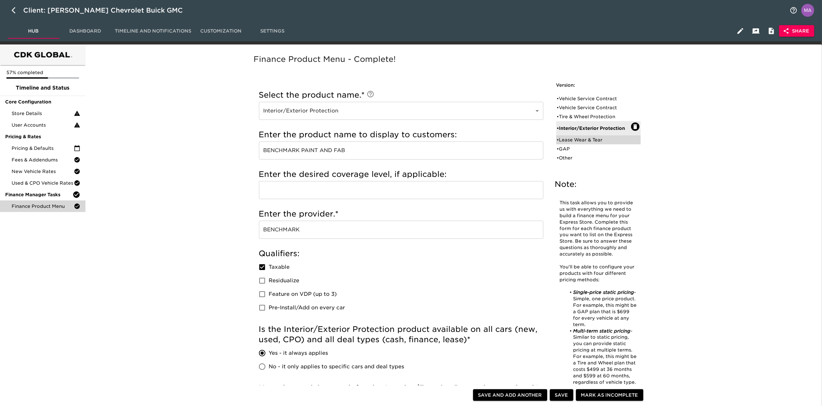
checkbox input "true"
radio input "true"
click at [589, 147] on div "• GAP" at bounding box center [594, 149] width 74 height 6
type input "GAP"
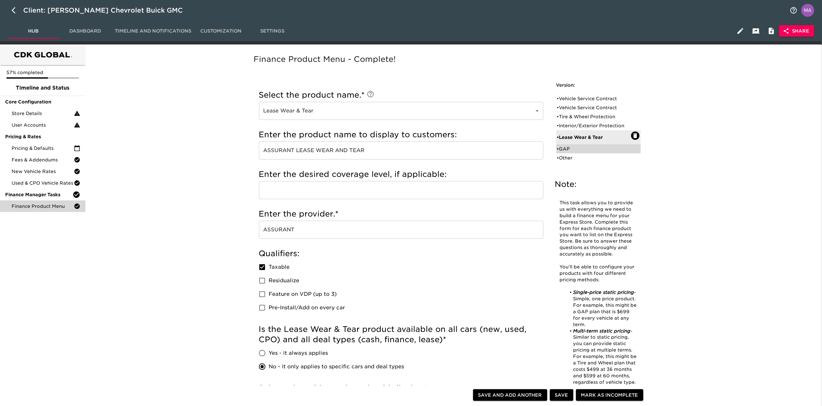
type input "GAP"
checkbox input "true"
radio input "true"
checkbox input "true"
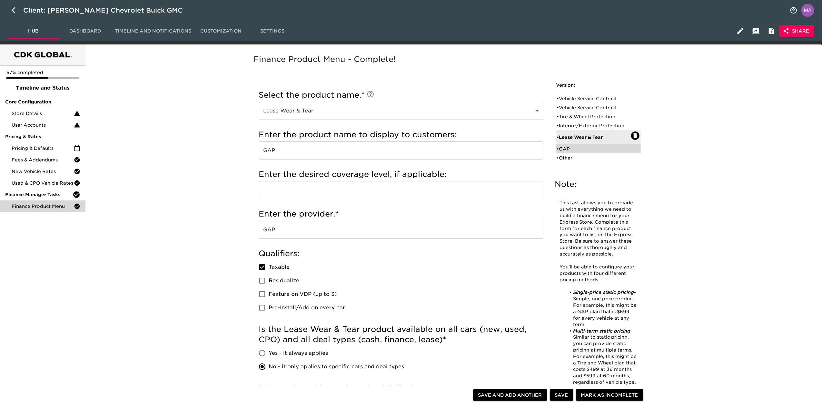
checkbox input "true"
checkbox input "false"
radio input "false"
radio input "true"
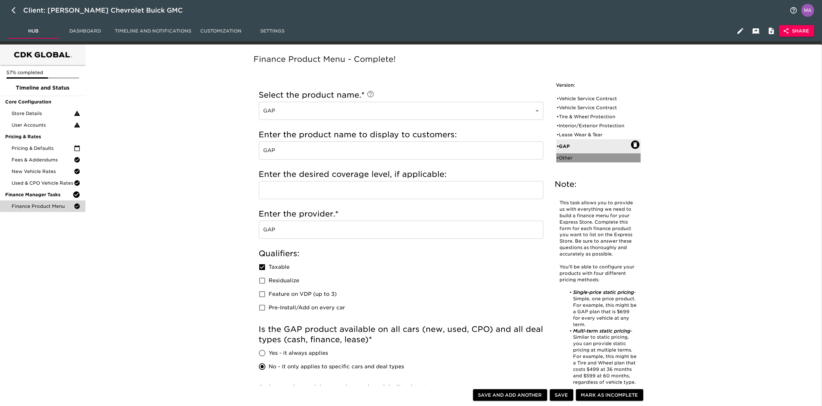
click at [588, 155] on div "• Other" at bounding box center [594, 158] width 74 height 6
type input "Other"
type input "ENVIRONMENTAL PROTECTION"
type input "[PERSON_NAME]"
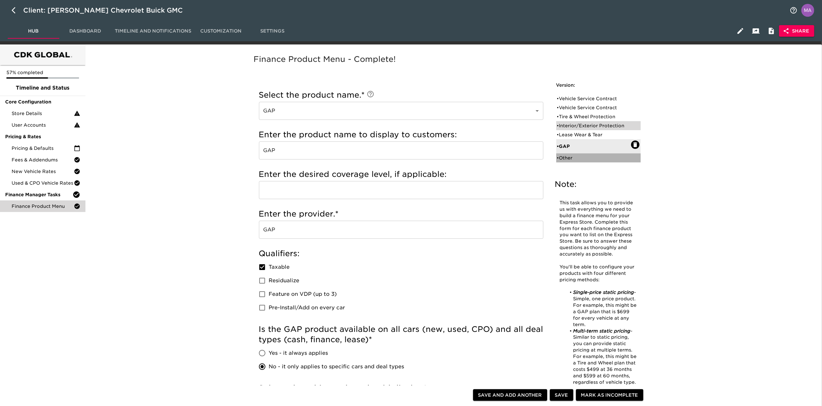
checkbox input "false"
radio input "true"
checkbox input "true"
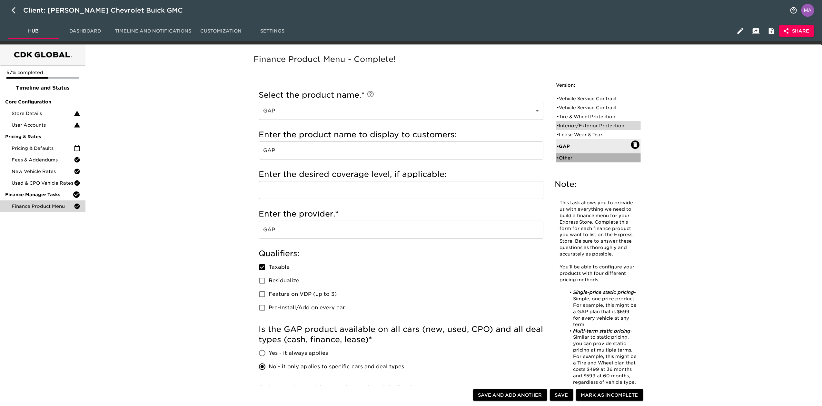
checkbox input "true"
radio input "true"
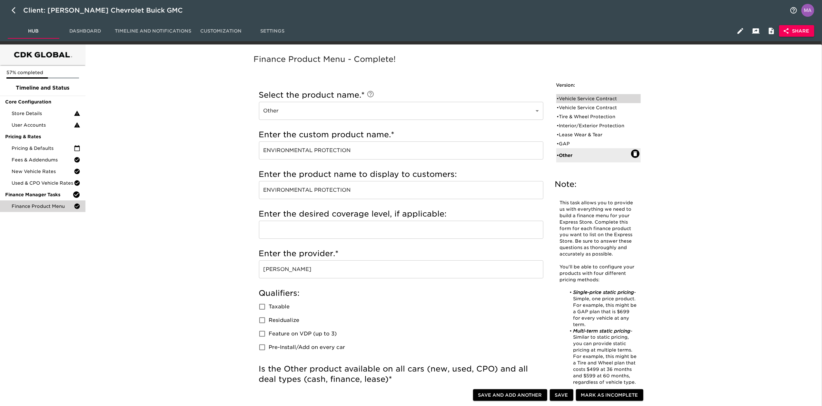
click at [573, 101] on div "• Vehicle Service Contract" at bounding box center [594, 98] width 74 height 6
type input "Vehicle Service Contract"
type input "DOWC VSC"
type input "LEVEL 4"
type input "DOWC"
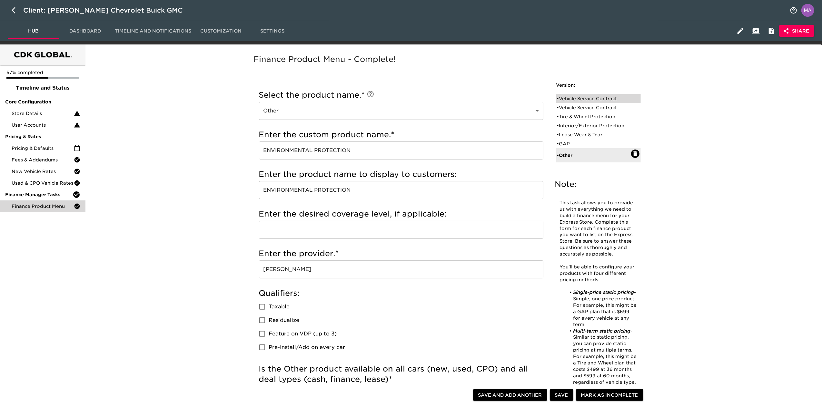
checkbox input "true"
radio input "true"
radio input "false"
type input "24124"
radio input "true"
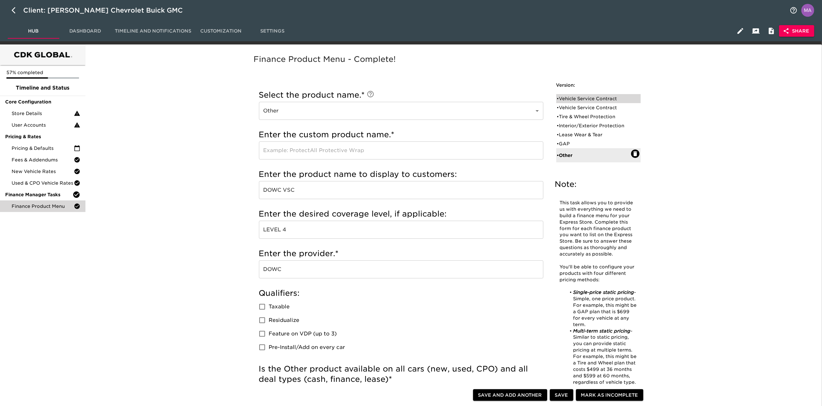
type input "2000"
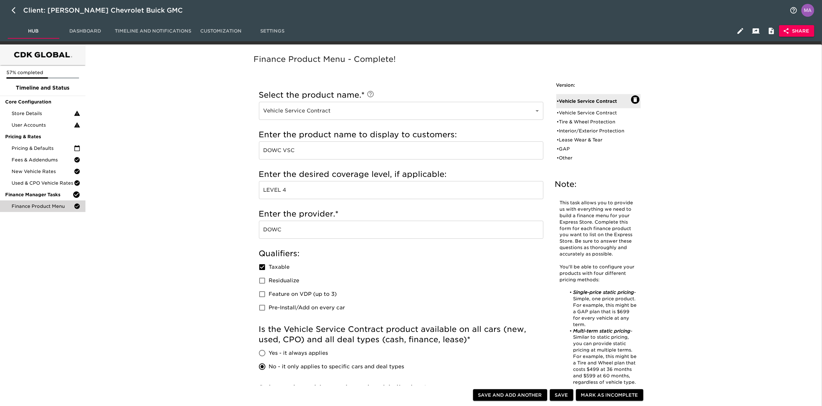
click at [58, 153] on div "Pricing & Defaults" at bounding box center [42, 149] width 85 height 12
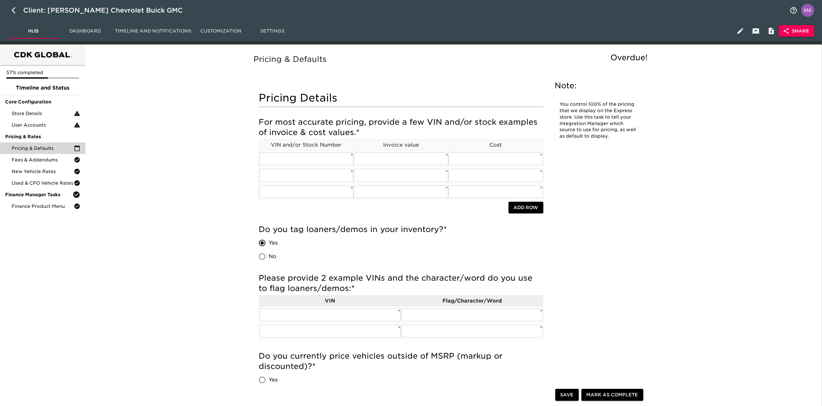
drag, startPoint x: 187, startPoint y: 213, endPoint x: 162, endPoint y: 184, distance: 38.8
click at [21, 111] on span "Store Details" at bounding box center [43, 113] width 62 height 6
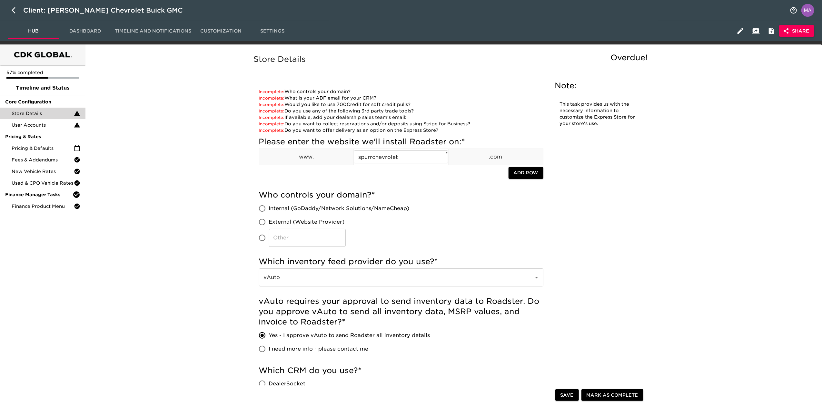
click at [50, 128] on div "User Accounts" at bounding box center [42, 125] width 85 height 12
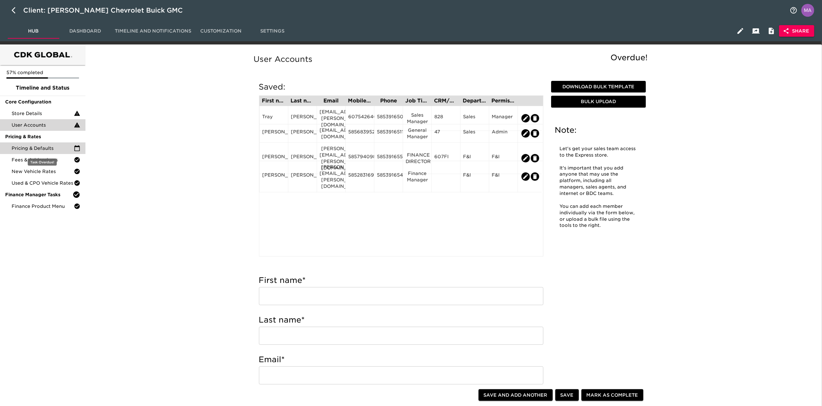
click at [56, 151] on span "Pricing & Defaults" at bounding box center [43, 148] width 62 height 6
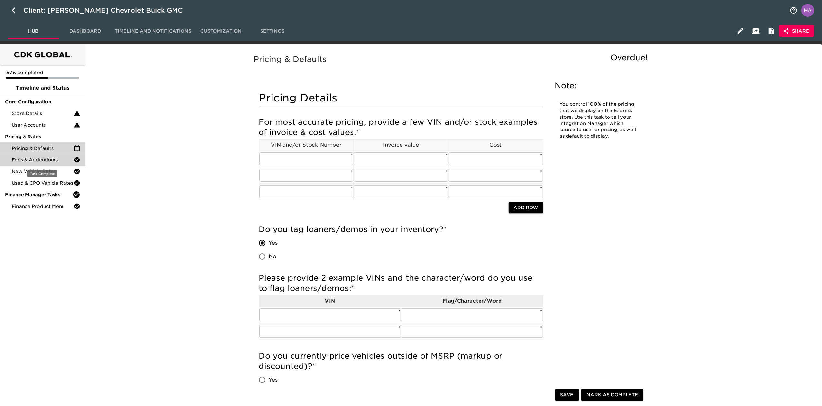
click at [43, 162] on span "Fees & Addendums" at bounding box center [43, 160] width 62 height 6
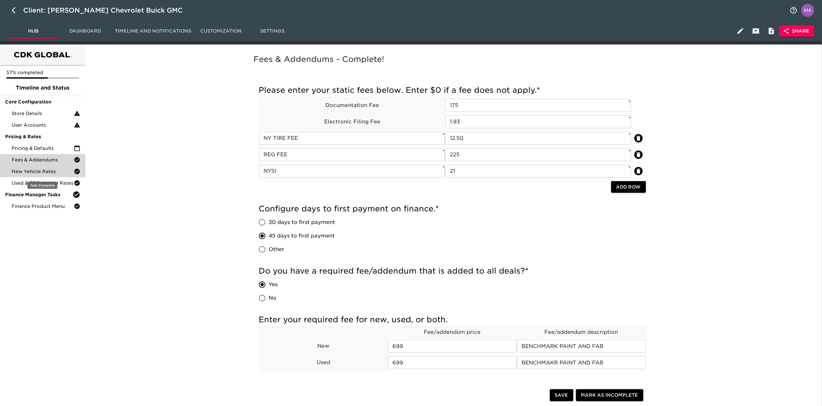
click at [47, 173] on span "New Vehicle Rates" at bounding box center [43, 171] width 62 height 6
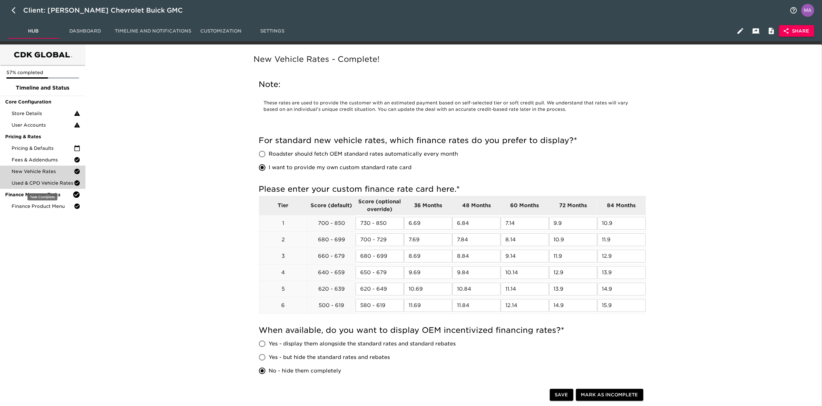
click at [45, 180] on span "Used & CPO Vehicle Rates" at bounding box center [43, 183] width 62 height 6
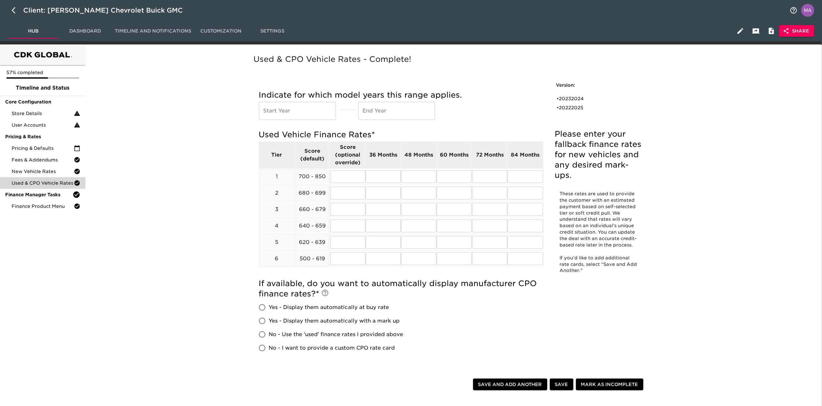
click at [177, 159] on div "Used & CPO Vehicle Rates - Complete! Please enter your fallback finance rates f…" at bounding box center [452, 268] width 732 height 440
click at [56, 205] on span "Finance Product Menu" at bounding box center [43, 206] width 62 height 6
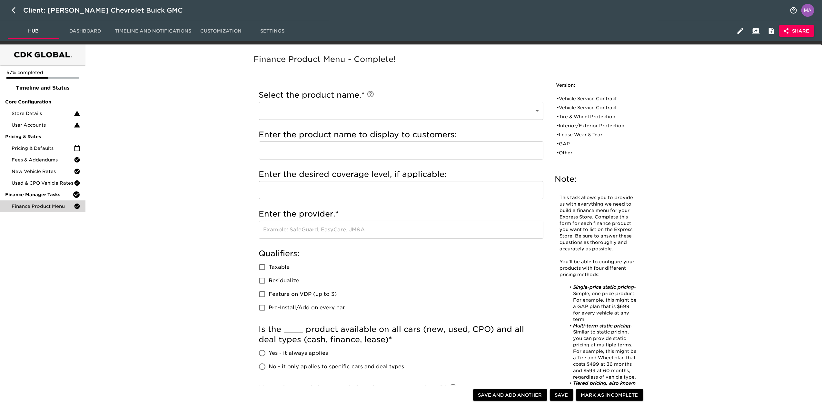
click at [249, 194] on div "Finance Product Menu - Complete! Note: This task allows you to provide us with …" at bounding box center [452, 352] width 413 height 596
click at [56, 115] on span "Store Details" at bounding box center [43, 113] width 62 height 6
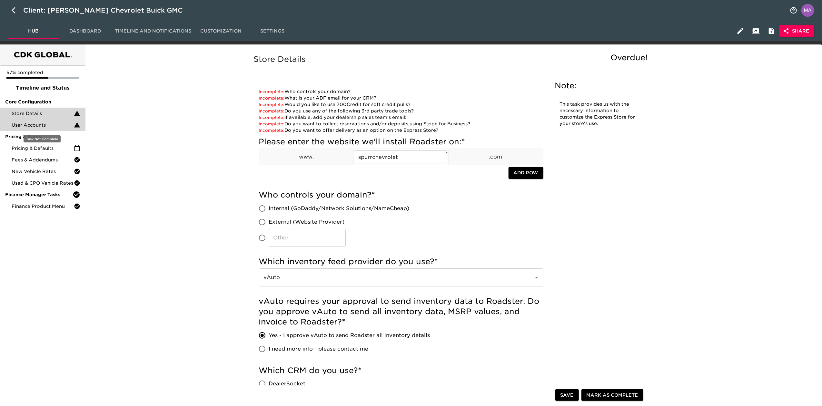
click at [51, 127] on span "User Accounts" at bounding box center [43, 125] width 62 height 6
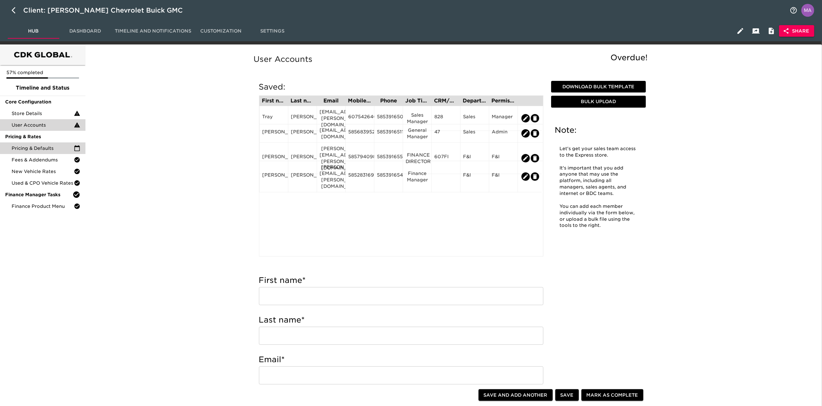
click at [46, 144] on div "Pricing & Defaults" at bounding box center [42, 149] width 85 height 12
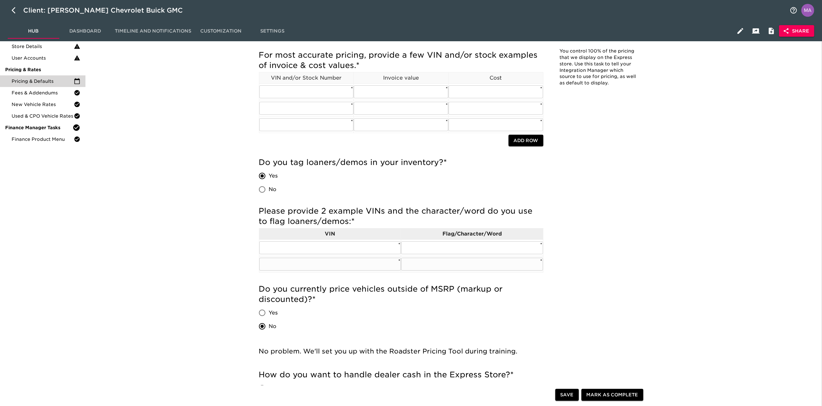
scroll to position [86, 0]
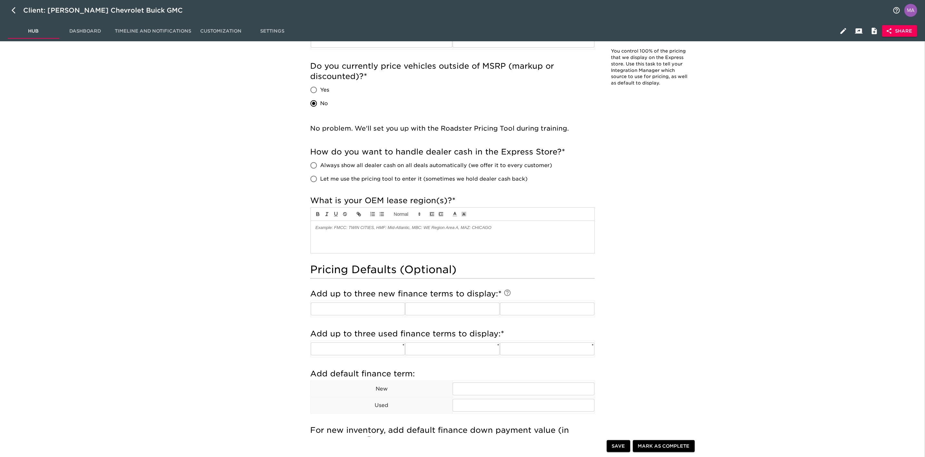
scroll to position [0, 0]
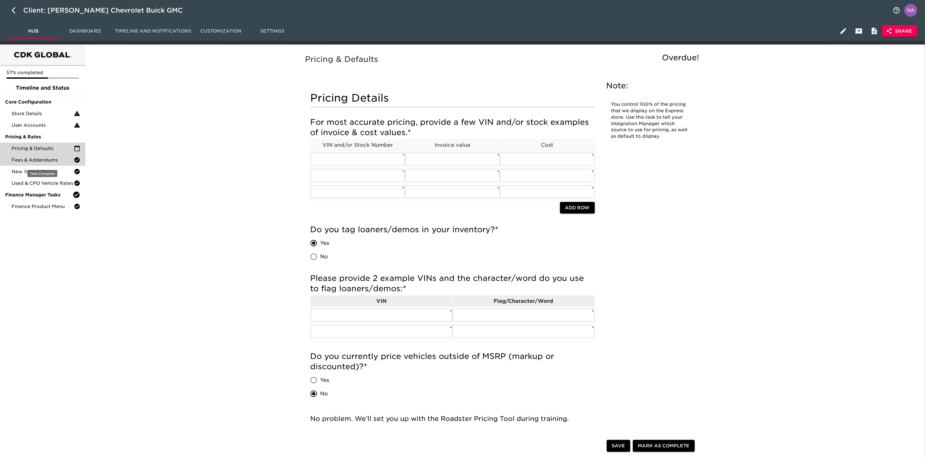
drag, startPoint x: 48, startPoint y: 158, endPoint x: 66, endPoint y: 160, distance: 18.1
click at [48, 158] on span "Fees & Addendums" at bounding box center [43, 160] width 62 height 6
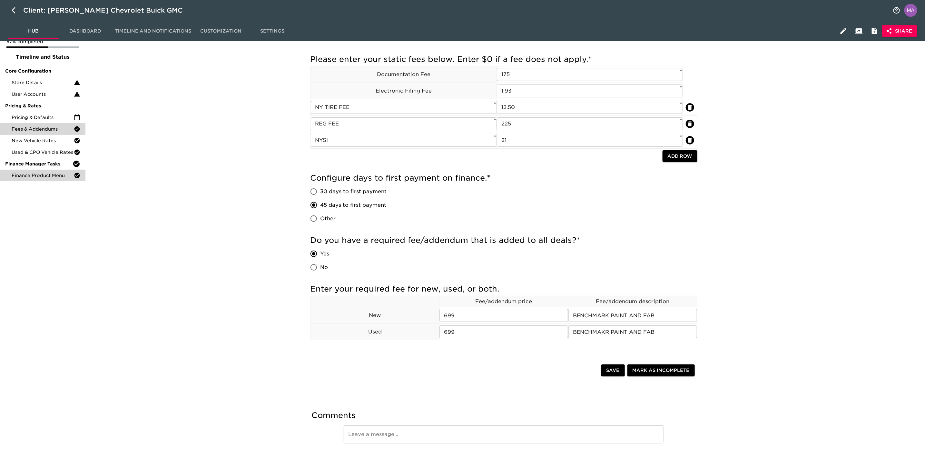
scroll to position [48, 0]
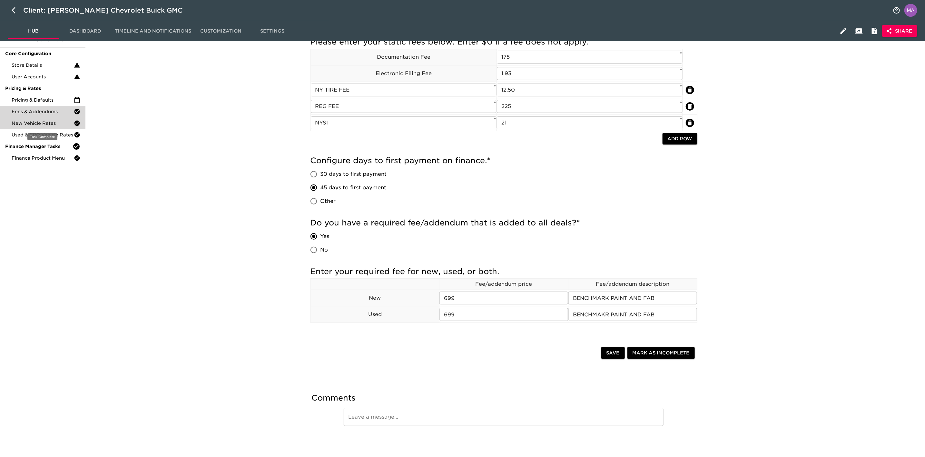
click at [20, 118] on div "New Vehicle Rates" at bounding box center [42, 123] width 85 height 12
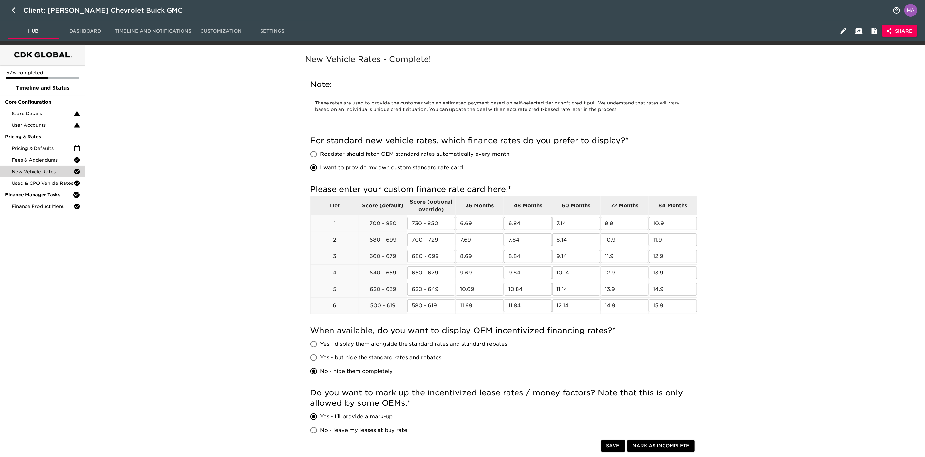
click at [280, 248] on div "New Vehicle Rates - Complete! Note: These rates are used to provide the custome…" at bounding box center [503, 328] width 835 height 560
click at [42, 187] on div "Used & CPO Vehicle Rates" at bounding box center [42, 183] width 85 height 12
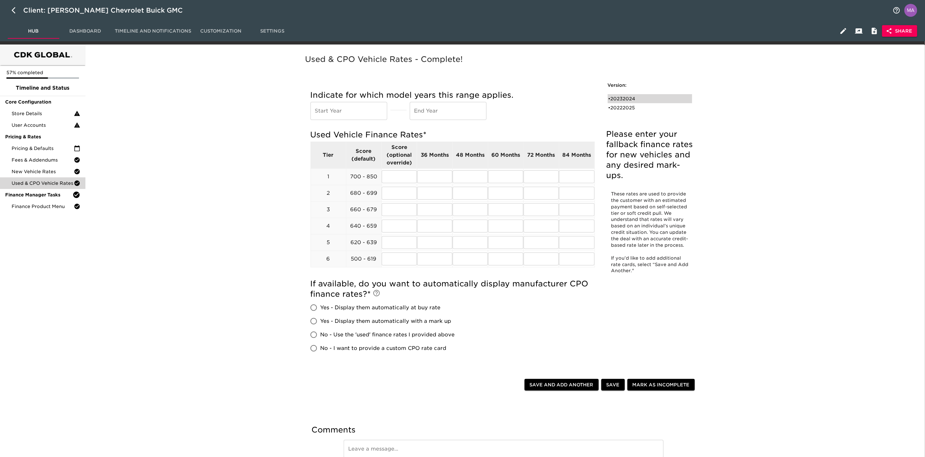
click at [615, 99] on div "• 20232024" at bounding box center [645, 98] width 74 height 6
type input "2023"
type input "2024"
radio input "true"
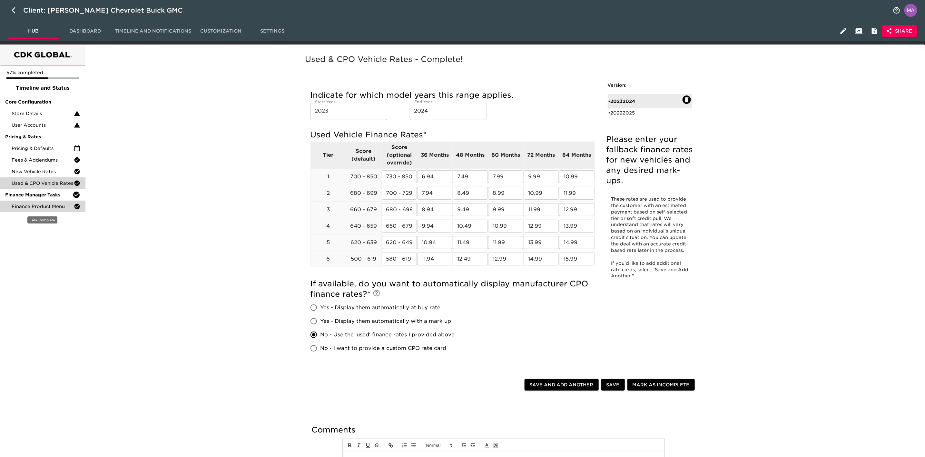
click at [60, 203] on span "Finance Product Menu" at bounding box center [43, 206] width 62 height 6
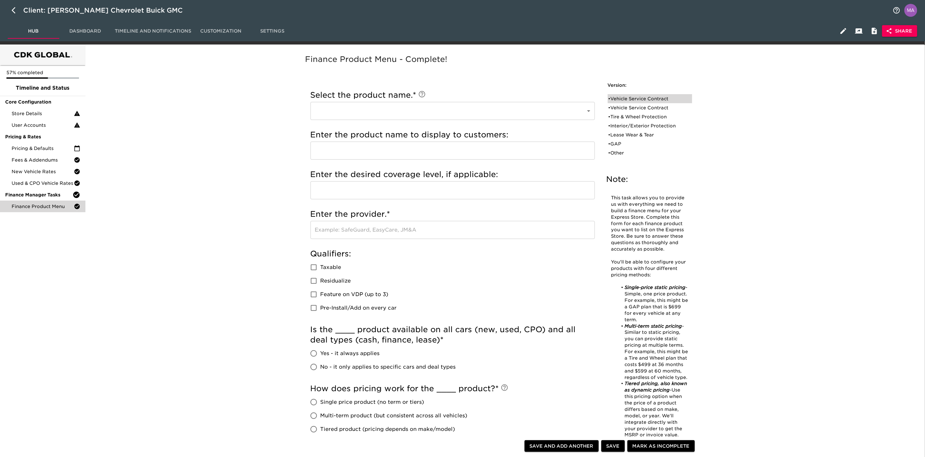
click at [615, 102] on div "• Vehicle Service Contract" at bounding box center [650, 98] width 84 height 9
type input "Vehicle Service Contract"
type input "DOWC VSC"
type input "LEVEL 4"
type input "DOWC"
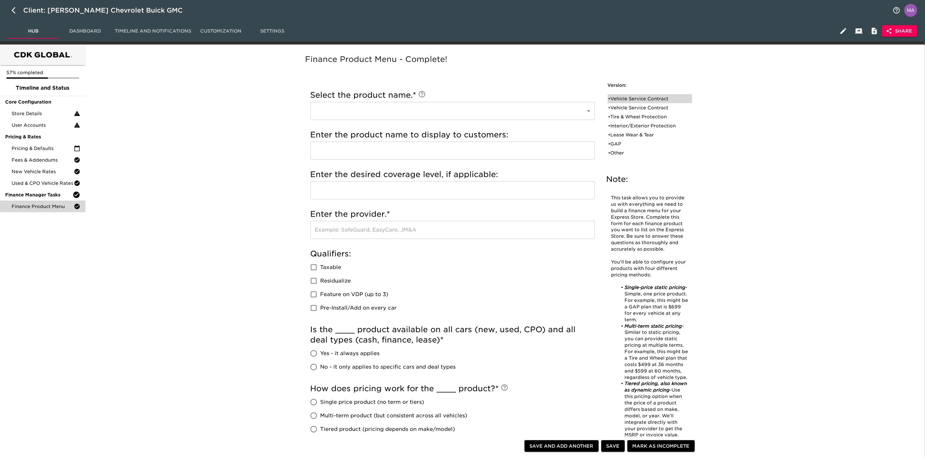
checkbox input "true"
radio input "true"
checkbox input "true"
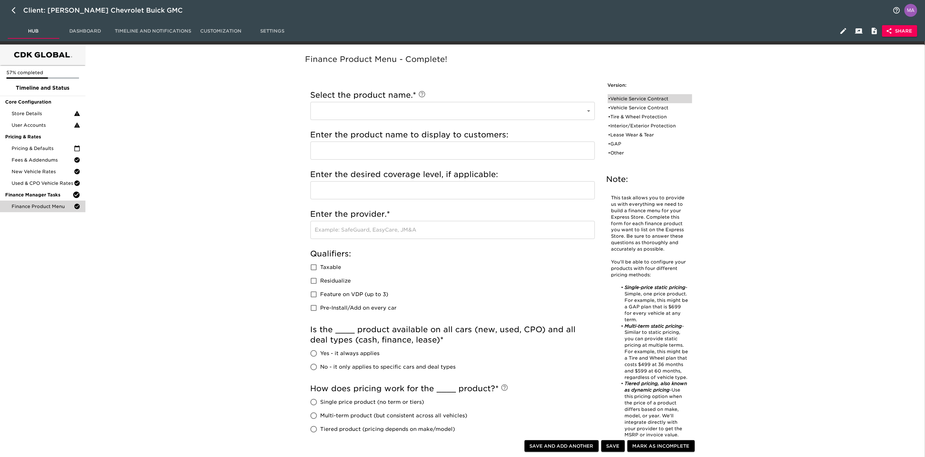
checkbox input "true"
radio input "true"
type input "24124"
radio input "true"
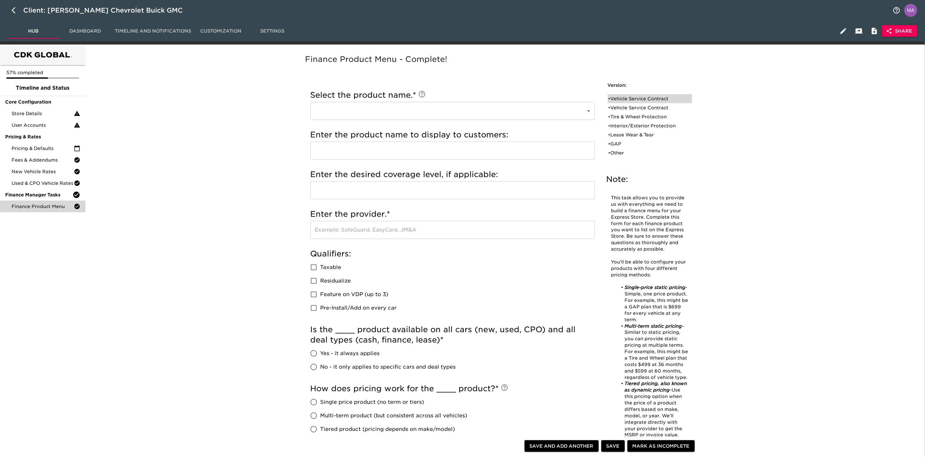
type input "2000"
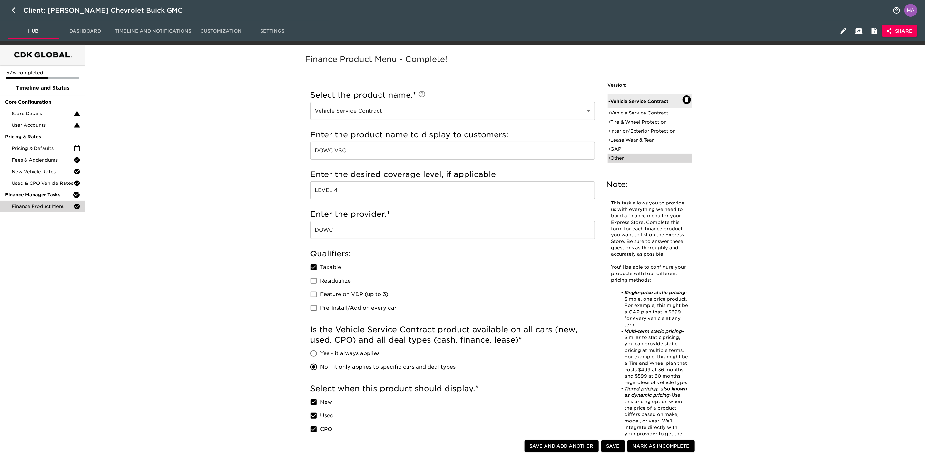
click at [615, 157] on div "• Other" at bounding box center [645, 158] width 74 height 6
type input "Other"
type input "ENVIRONMENTAL PROTECTION"
type input "[PERSON_NAME]"
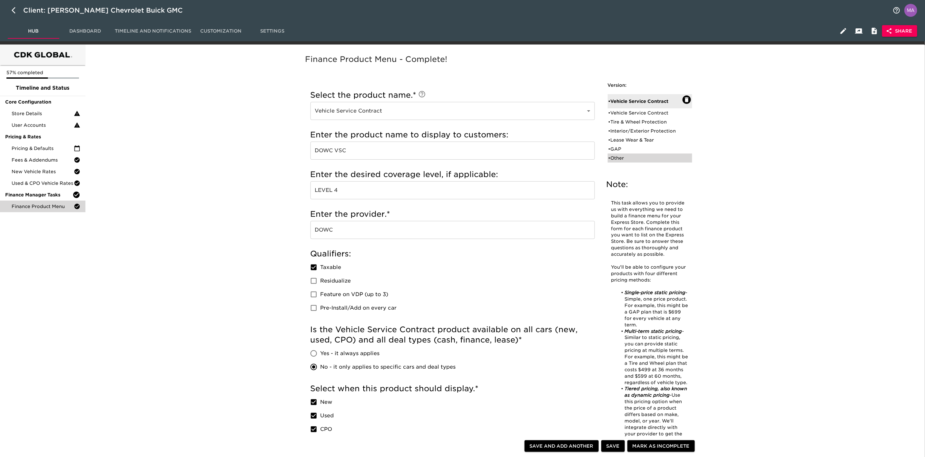
checkbox input "false"
radio input "true"
checkbox input "true"
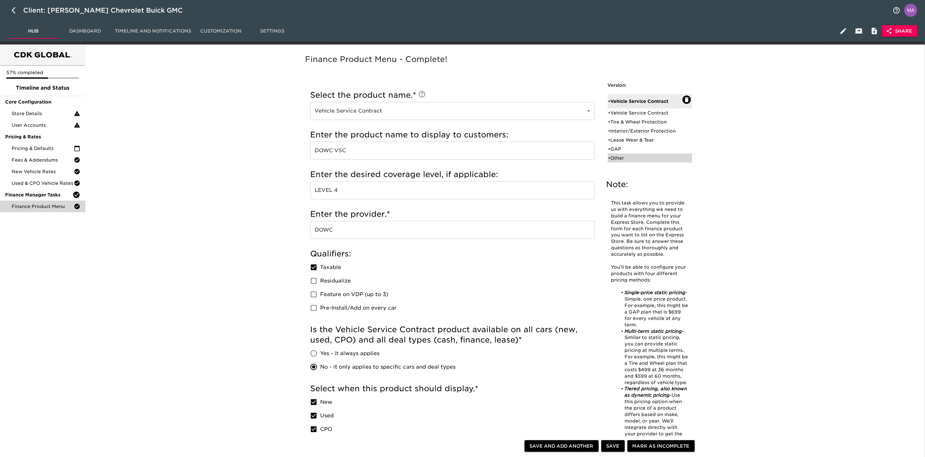
checkbox input "true"
radio input "false"
radio input "true"
radio input "false"
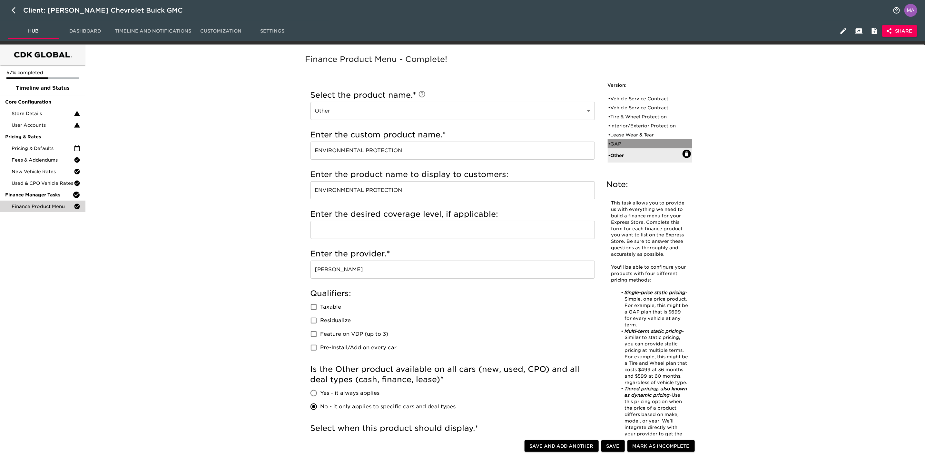
click at [615, 145] on div "• GAP" at bounding box center [645, 144] width 74 height 6
type input "GAP"
checkbox input "true"
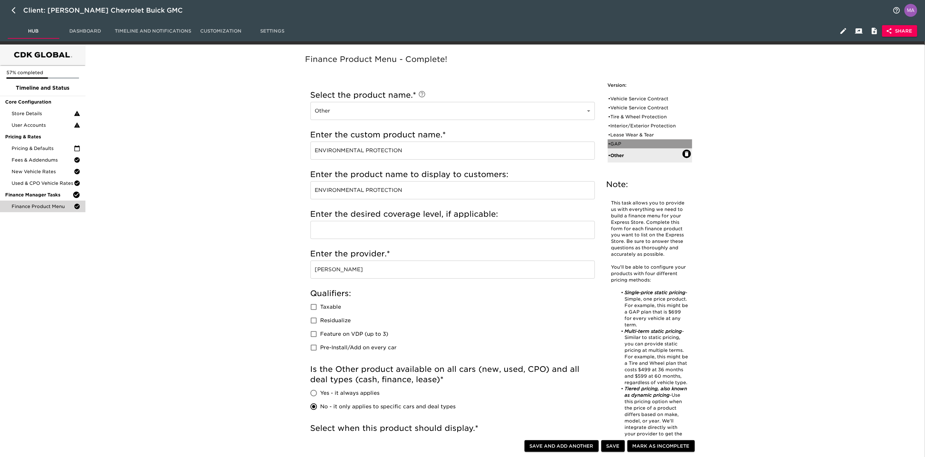
radio input "true"
checkbox input "true"
checkbox input "false"
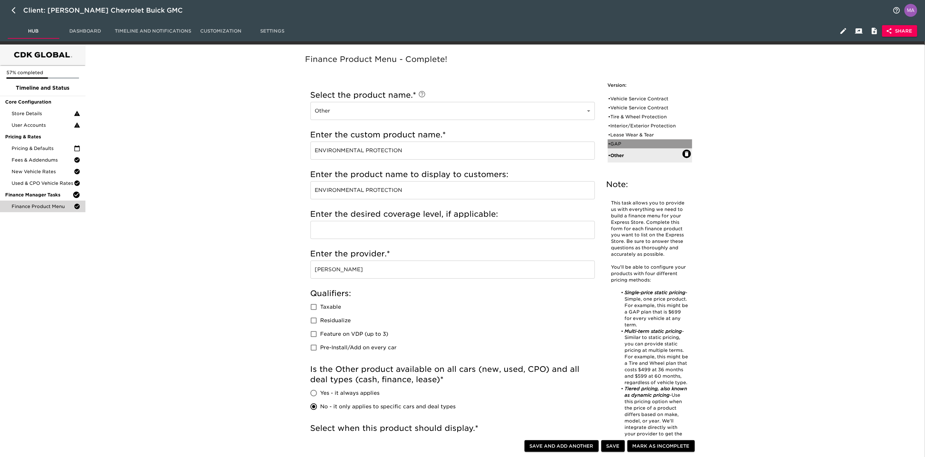
checkbox input "true"
radio input "true"
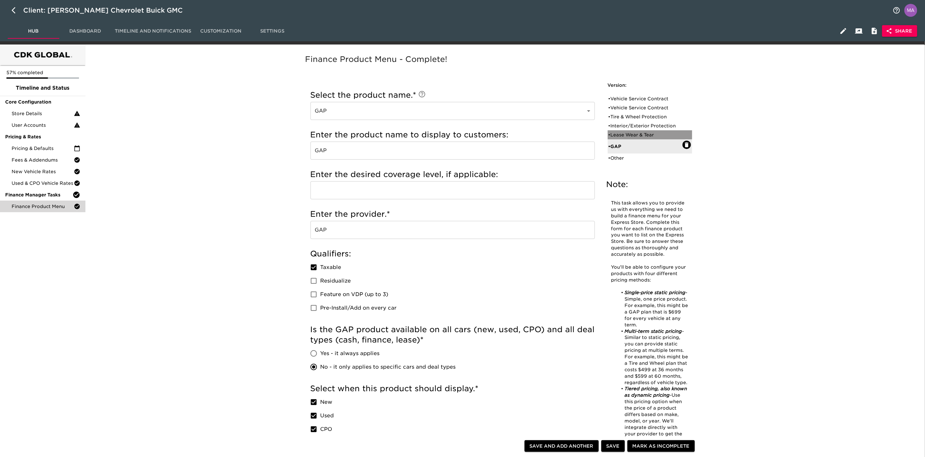
click at [615, 137] on div "• Lease Wear & Tear" at bounding box center [645, 135] width 74 height 6
type input "Lease Wear & Tear"
type input "ASSURANT LEASE WEAR AND TEAR"
type input "ASSURANT"
checkbox input "true"
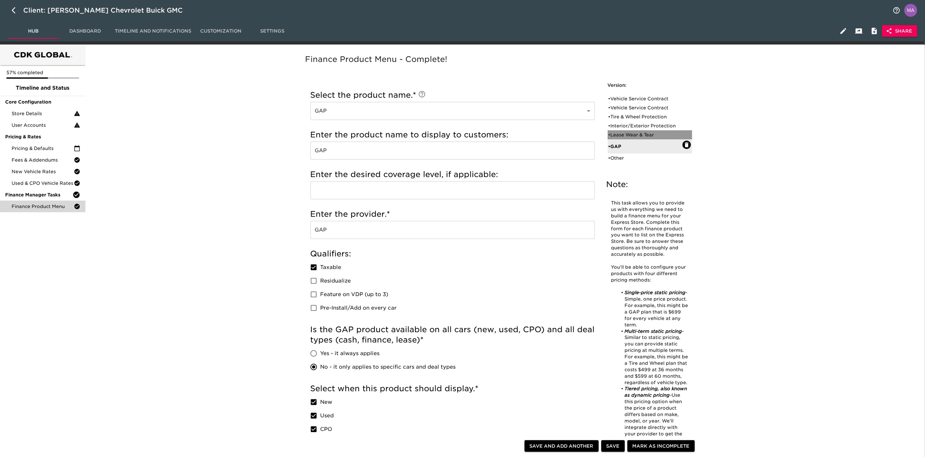
radio input "true"
checkbox input "false"
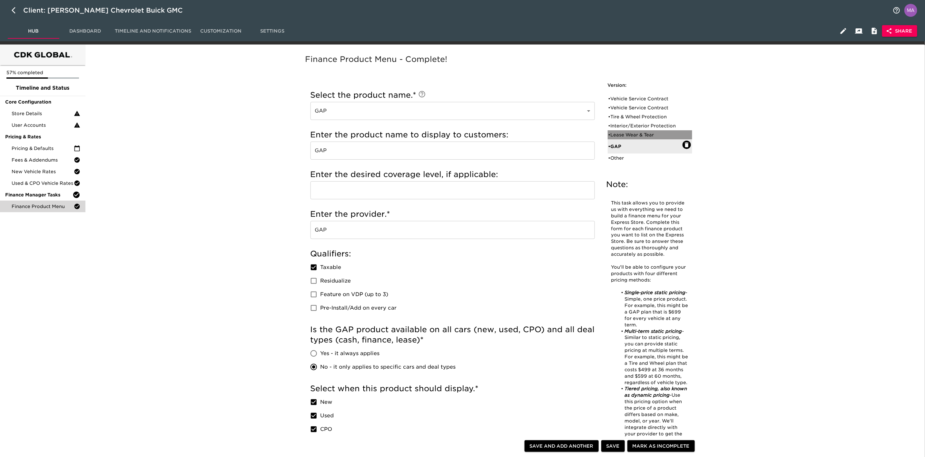
checkbox input "true"
radio input "true"
radio input "false"
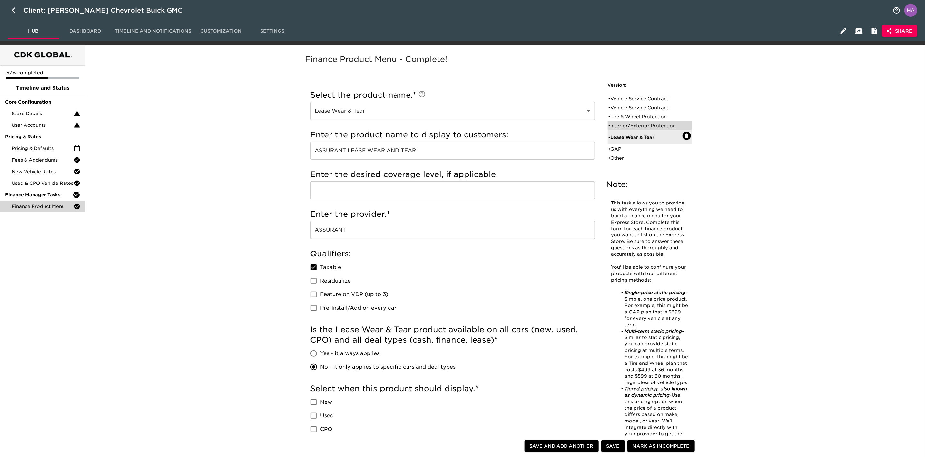
click at [615, 127] on div "• Interior/Exterior Protection" at bounding box center [645, 126] width 74 height 6
type input "Interior/Exterior Protection"
type input "BENCHMARK PAINT AND FAB"
type input "BENCHMARK"
checkbox input "true"
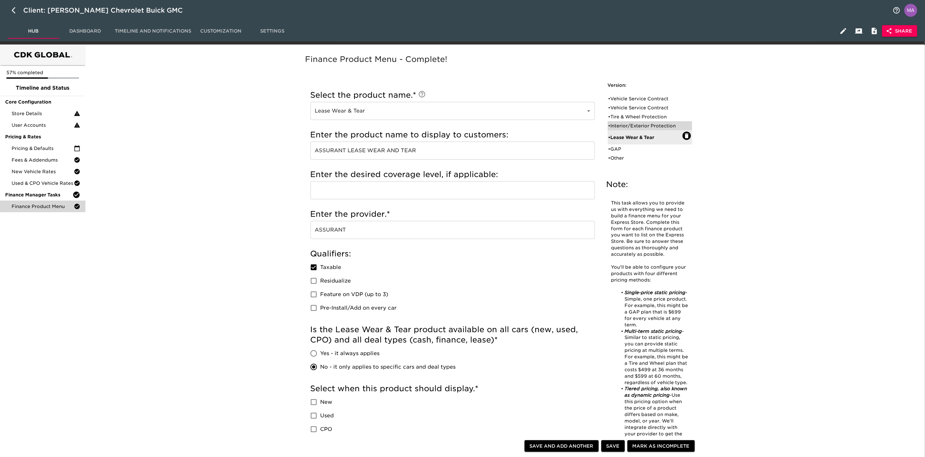
radio input "true"
radio input "false"
checkbox input "false"
radio input "true"
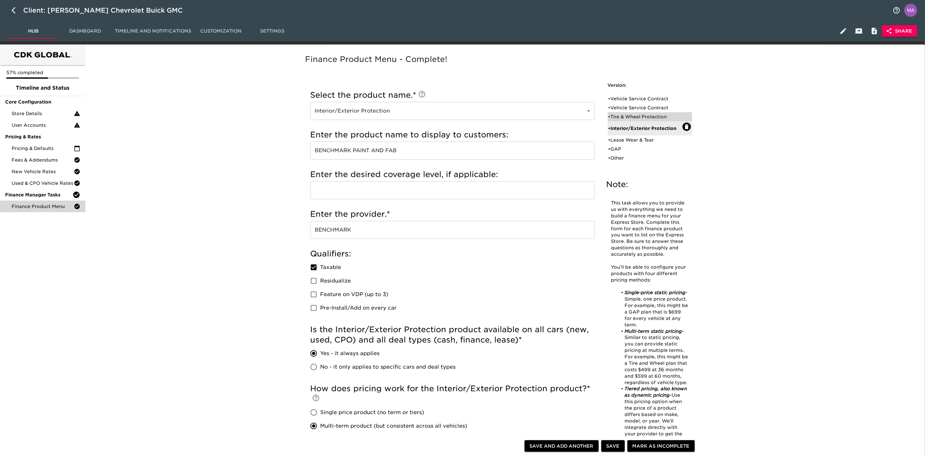
click at [615, 114] on div "• Tire & Wheel Protection" at bounding box center [645, 117] width 74 height 6
type input "Tire & Wheel Protection"
type input "TIRE & WHEEL PROTECTION"
type input "6T"
type input "TIRE WISE"
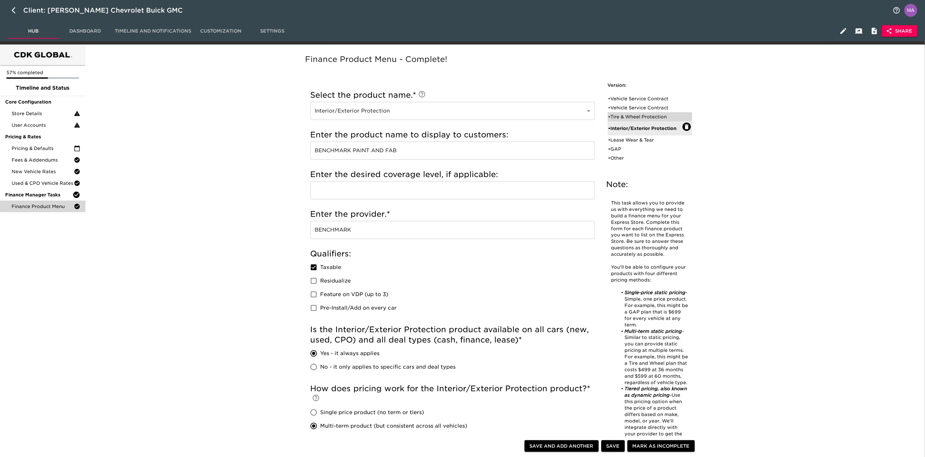
checkbox input "true"
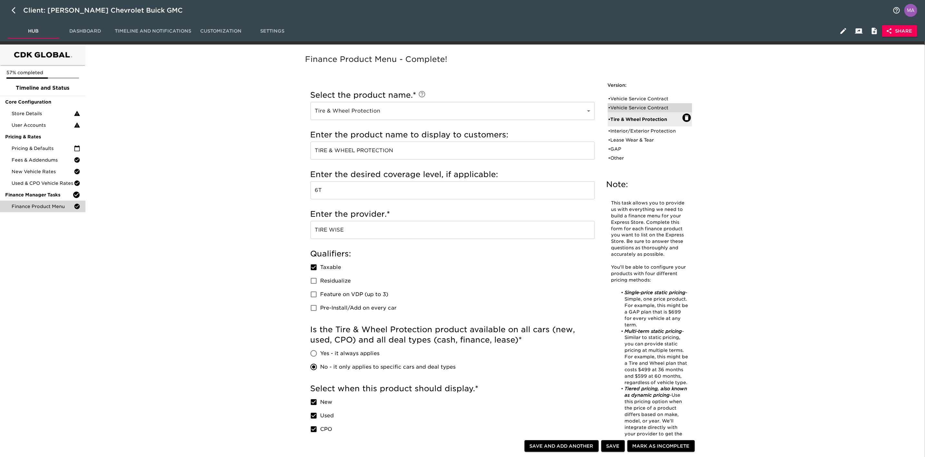
click at [615, 111] on div "• Vehicle Service Contract" at bounding box center [645, 107] width 74 height 6
click at [615, 101] on div "• Vehicle Service Contract" at bounding box center [645, 98] width 74 height 6
click at [615, 110] on div "• Vehicle Service Contract" at bounding box center [645, 113] width 74 height 6
click at [615, 122] on div "• Tire & Wheel Protection" at bounding box center [645, 122] width 74 height 6
click at [615, 128] on div "• Interior/Exterior Protection" at bounding box center [645, 131] width 74 height 6
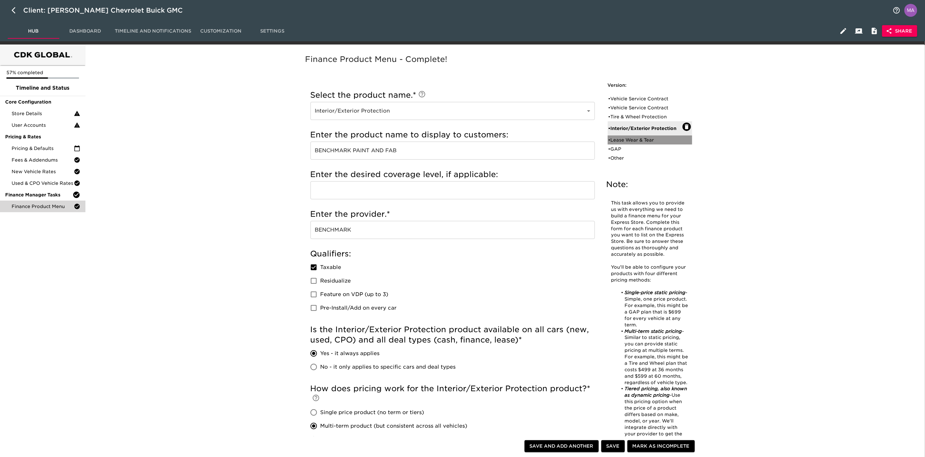
click at [615, 135] on div "• Lease Wear & Tear" at bounding box center [650, 139] width 84 height 9
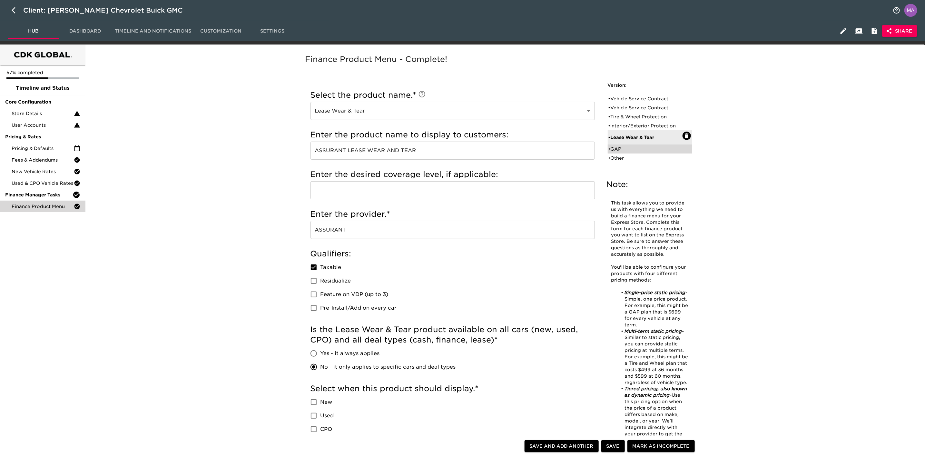
click at [615, 150] on div "• GAP" at bounding box center [645, 149] width 74 height 6
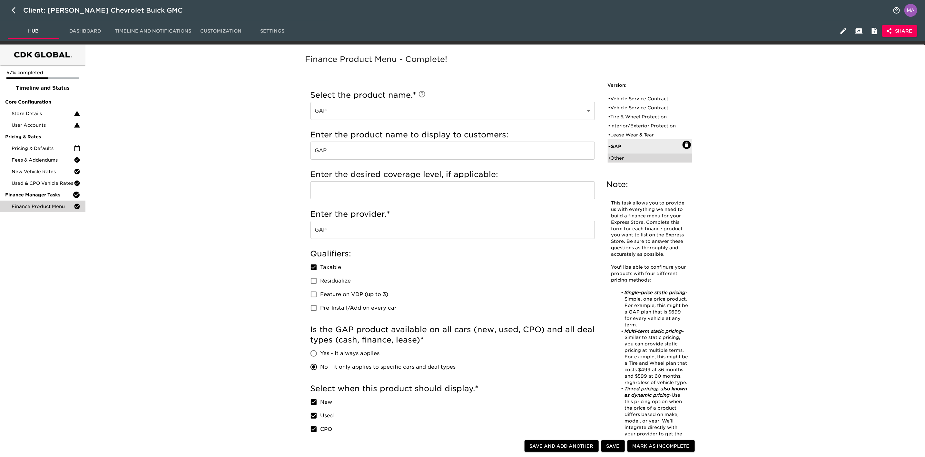
click at [615, 156] on div "• Other" at bounding box center [645, 158] width 74 height 6
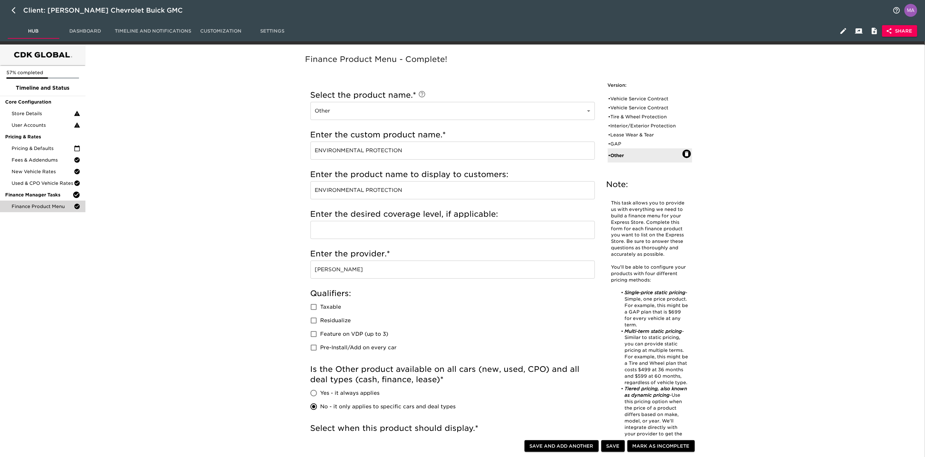
click at [615, 191] on div "Finance Product Menu - Complete! Note: This task allows you to provide us with …" at bounding box center [503, 420] width 835 height 745
click at [247, 241] on div "Finance Product Menu - Complete! Note: This task allows you to provide us with …" at bounding box center [503, 420] width 835 height 745
click at [615, 99] on div "• Vehicle Service Contract" at bounding box center [645, 98] width 74 height 6
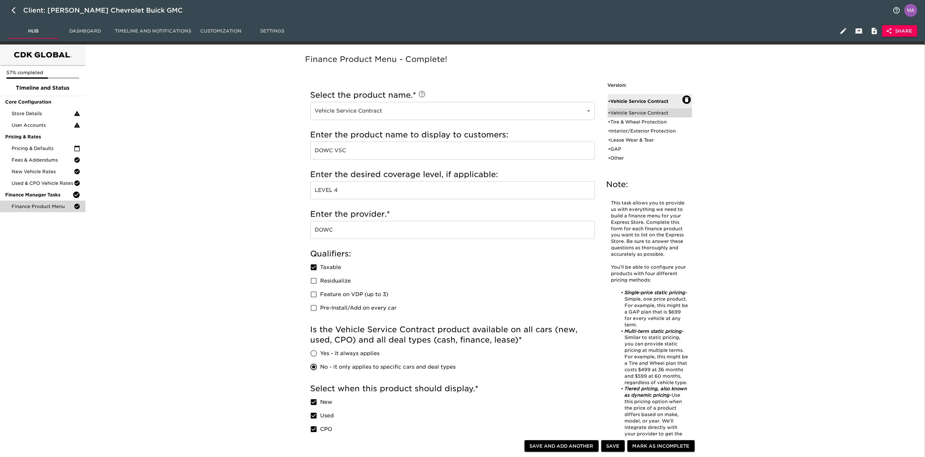
click at [615, 106] on div "• Vehicle Service Contract" at bounding box center [650, 101] width 84 height 14
click at [615, 110] on div "• Vehicle Service Contract" at bounding box center [645, 113] width 74 height 6
click at [615, 96] on div "• Vehicle Service Contract" at bounding box center [645, 98] width 74 height 6
click at [615, 106] on div "• Vehicle Service Contract" at bounding box center [650, 101] width 84 height 14
click at [615, 112] on div "• Vehicle Service Contract" at bounding box center [645, 113] width 74 height 6
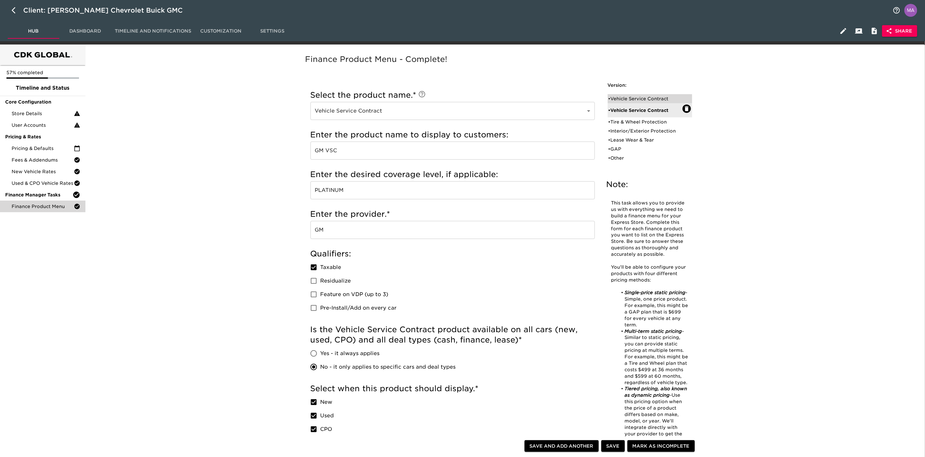
click at [615, 95] on div "• Vehicle Service Contract" at bounding box center [645, 98] width 74 height 6
click at [31, 151] on span "Pricing & Defaults" at bounding box center [43, 148] width 62 height 6
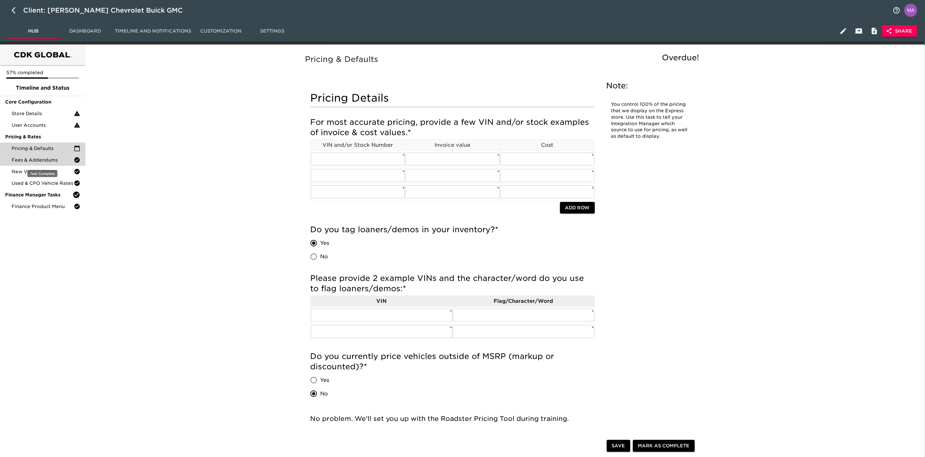
click at [33, 157] on span "Fees & Addendums" at bounding box center [43, 160] width 62 height 6
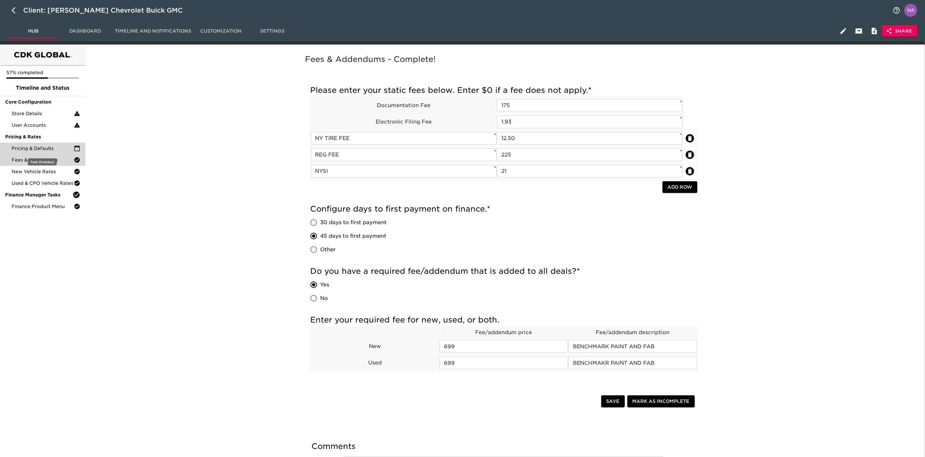
click at [37, 150] on span "Pricing & Defaults" at bounding box center [43, 148] width 62 height 6
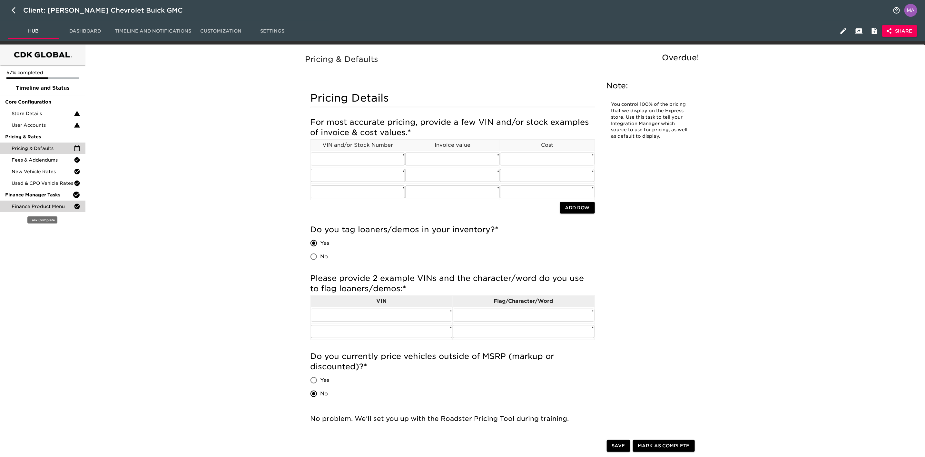
drag, startPoint x: 53, startPoint y: 205, endPoint x: 56, endPoint y: 205, distance: 3.6
click at [53, 205] on span "Finance Product Menu" at bounding box center [43, 206] width 62 height 6
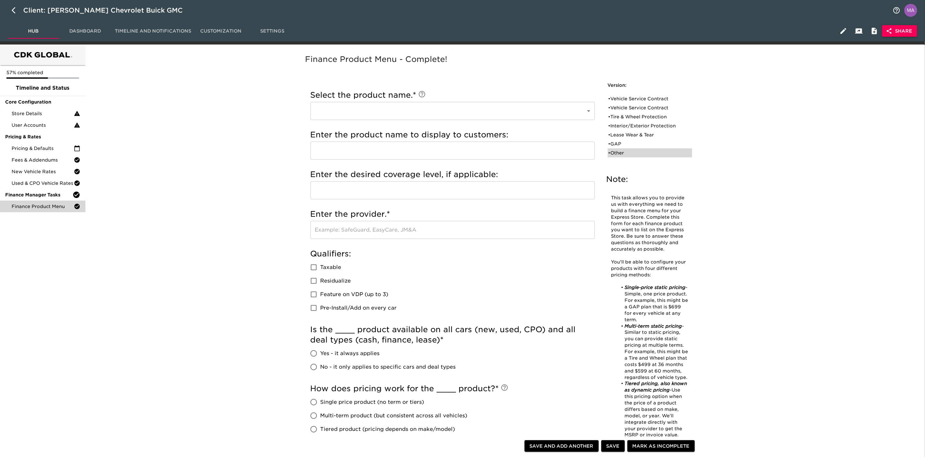
click at [615, 153] on div "• Other" at bounding box center [645, 153] width 74 height 6
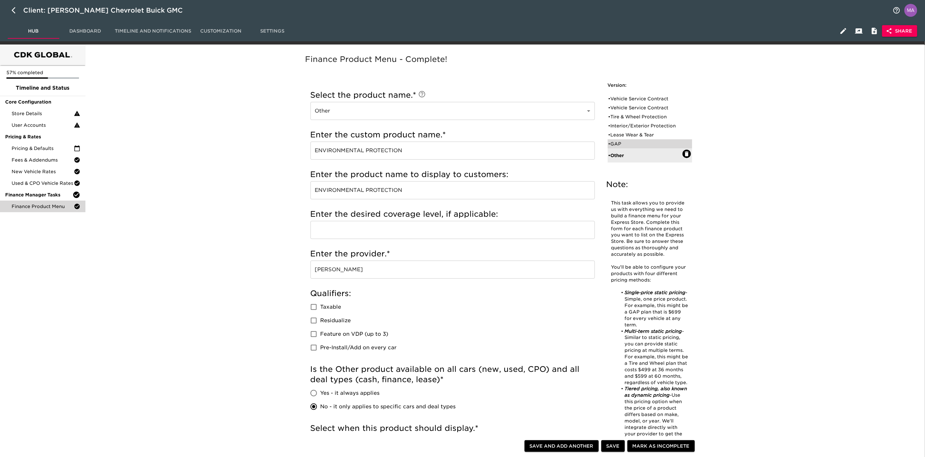
click at [615, 139] on div "• GAP" at bounding box center [650, 143] width 84 height 9
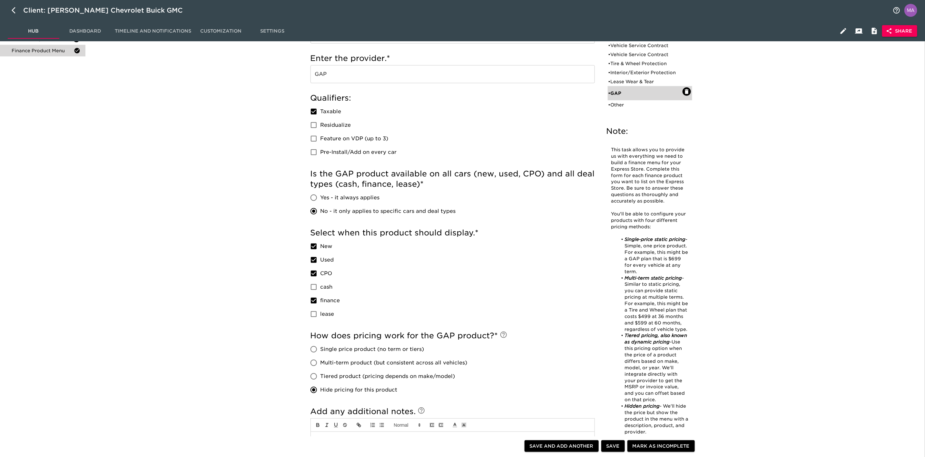
scroll to position [48, 0]
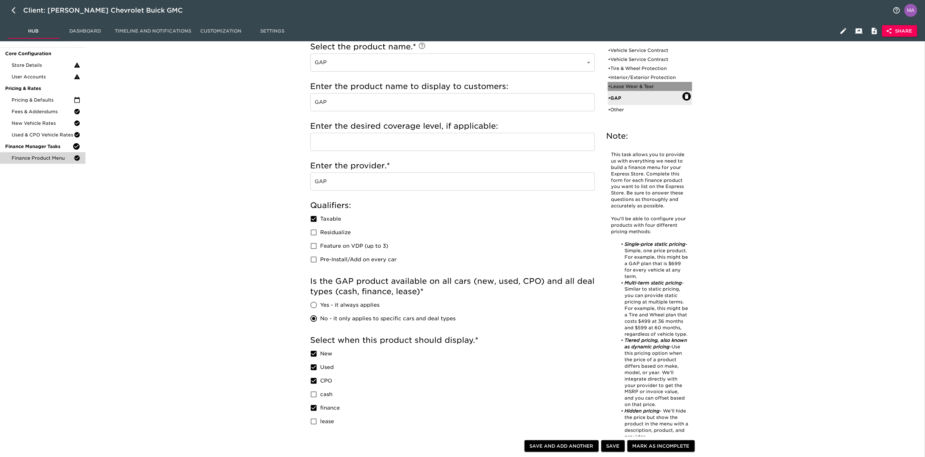
click at [615, 87] on div "• Lease Wear & Tear" at bounding box center [645, 86] width 74 height 6
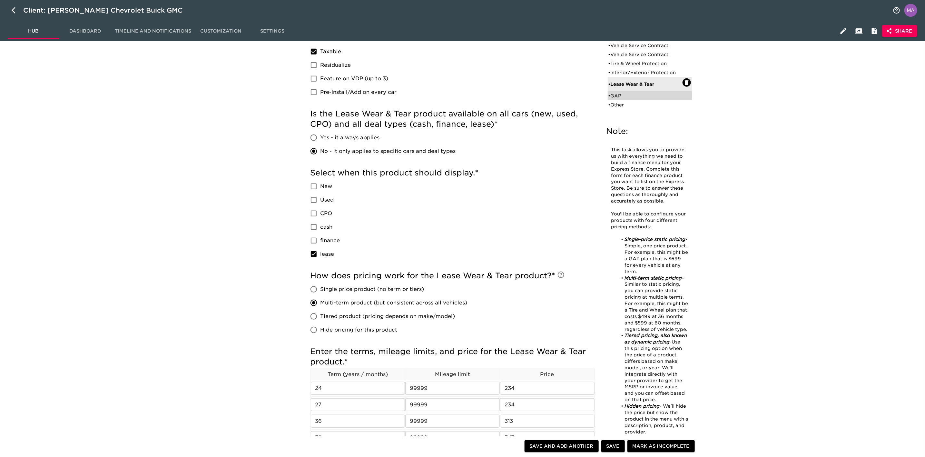
scroll to position [97, 0]
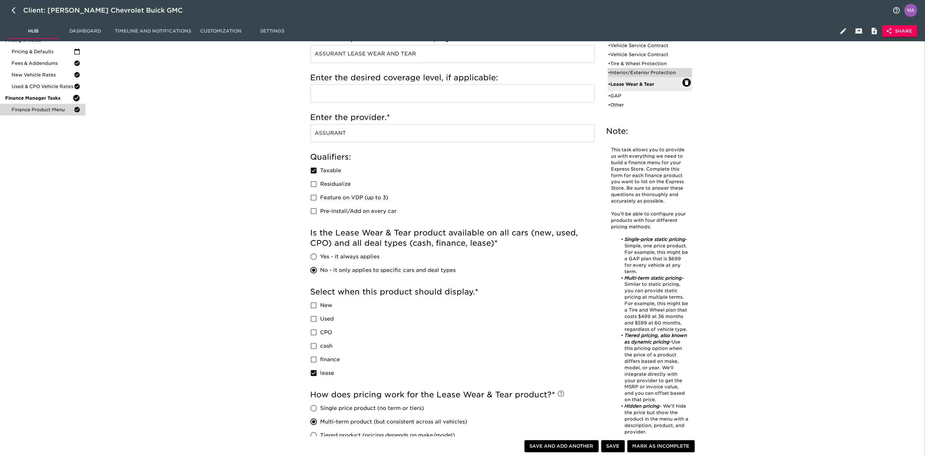
click at [615, 75] on div "• Interior/Exterior Protection" at bounding box center [645, 72] width 74 height 6
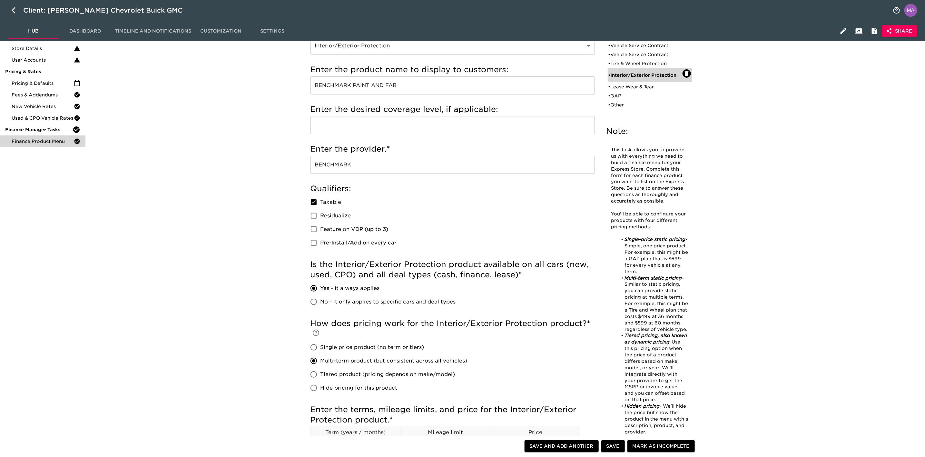
scroll to position [48, 0]
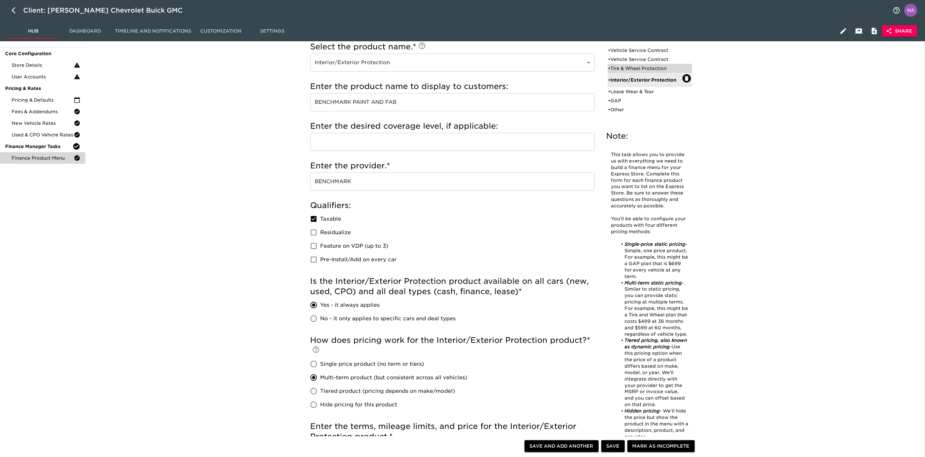
click at [615, 70] on div "• Tire & Wheel Protection" at bounding box center [645, 68] width 74 height 6
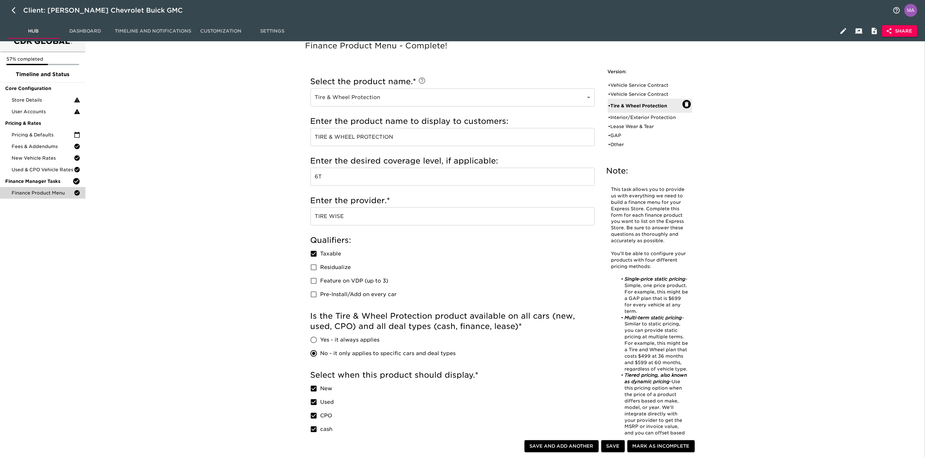
scroll to position [0, 0]
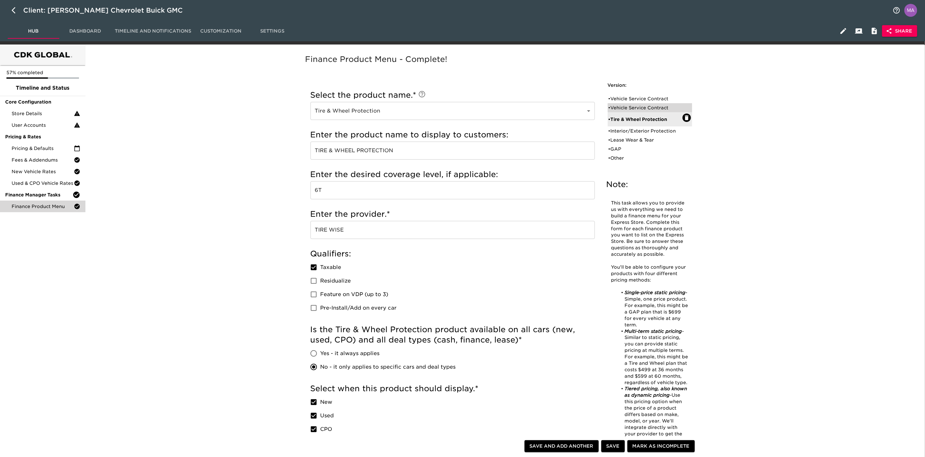
click at [615, 104] on div "• Vehicle Service Contract" at bounding box center [645, 107] width 74 height 6
click at [615, 99] on div "• Vehicle Service Contract" at bounding box center [645, 98] width 74 height 6
click at [34, 185] on span "Used & CPO Vehicle Rates" at bounding box center [43, 183] width 62 height 6
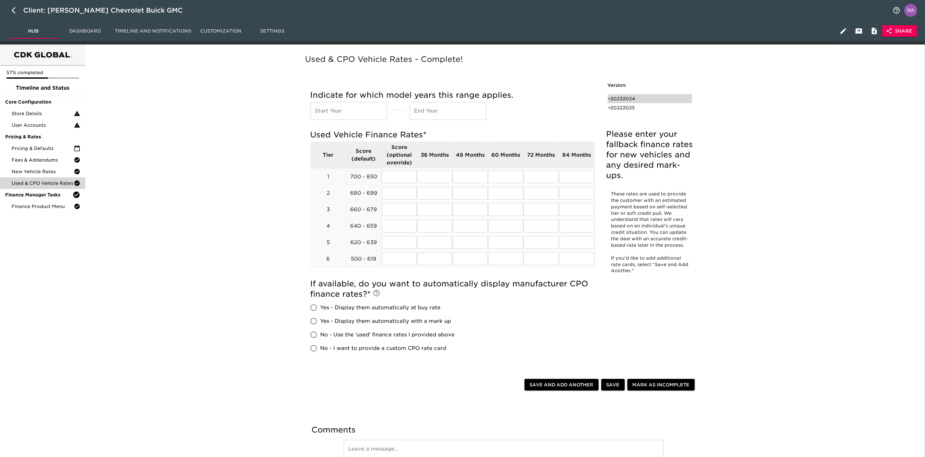
click at [615, 100] on div "• 20232024" at bounding box center [645, 98] width 74 height 6
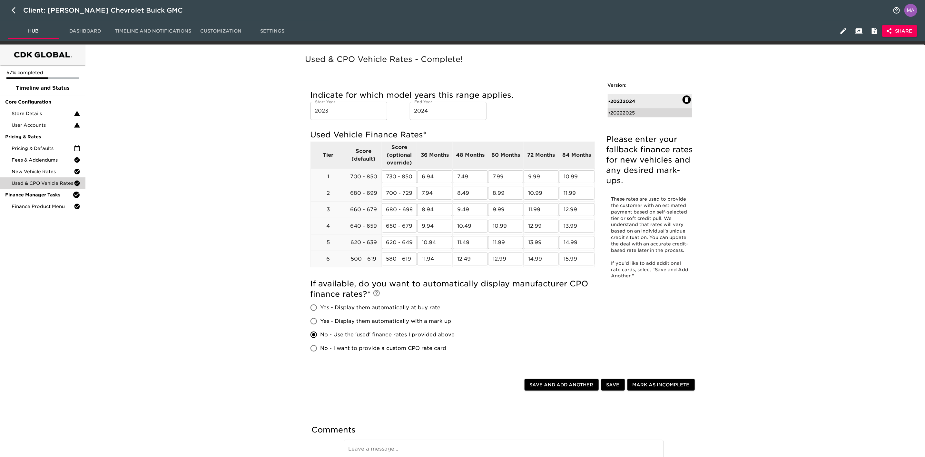
click at [615, 112] on div "• 20222025" at bounding box center [645, 113] width 74 height 6
click at [51, 150] on span "Pricing & Defaults" at bounding box center [43, 148] width 62 height 6
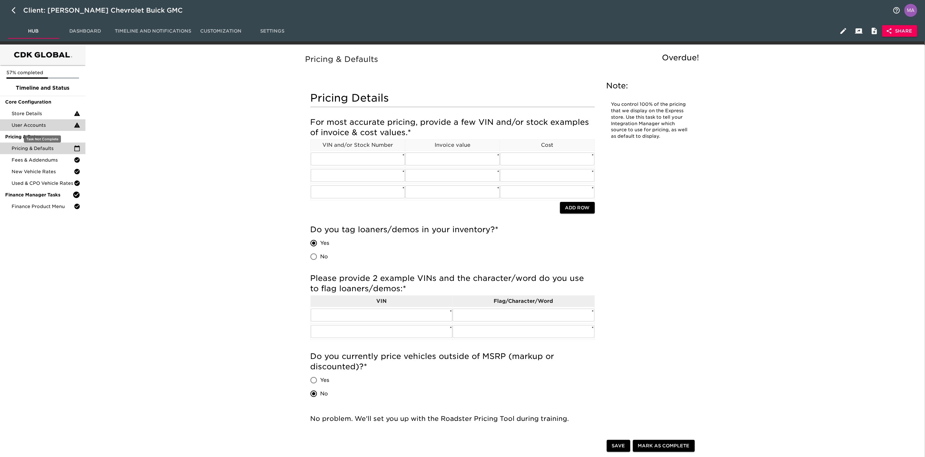
click at [53, 127] on span "User Accounts" at bounding box center [43, 125] width 62 height 6
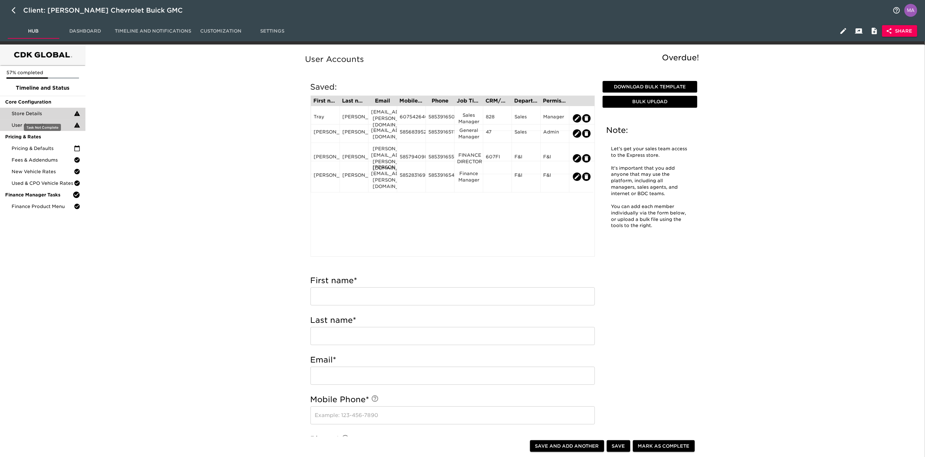
click at [53, 113] on span "Store Details" at bounding box center [43, 113] width 62 height 6
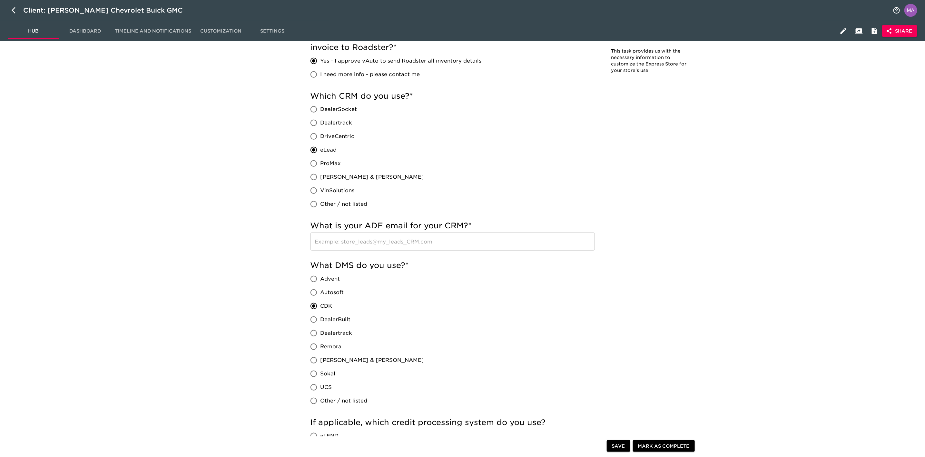
scroll to position [339, 0]
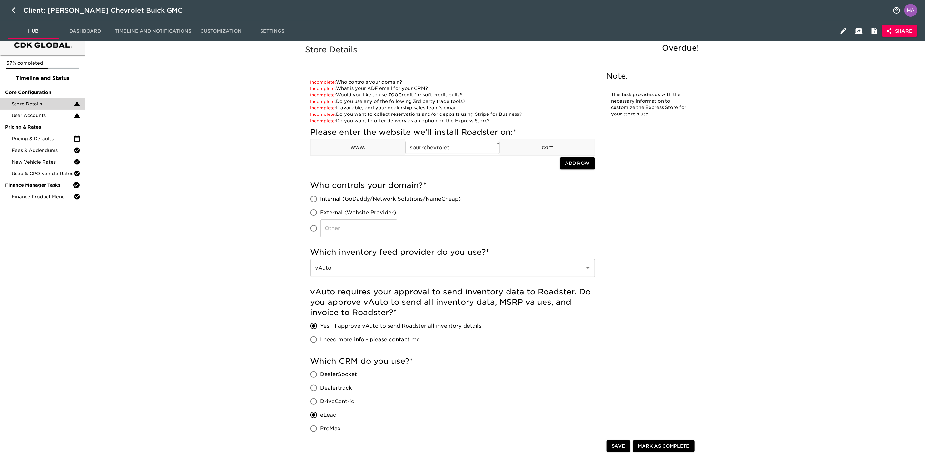
scroll to position [0, 0]
